Goal: Task Accomplishment & Management: Manage account settings

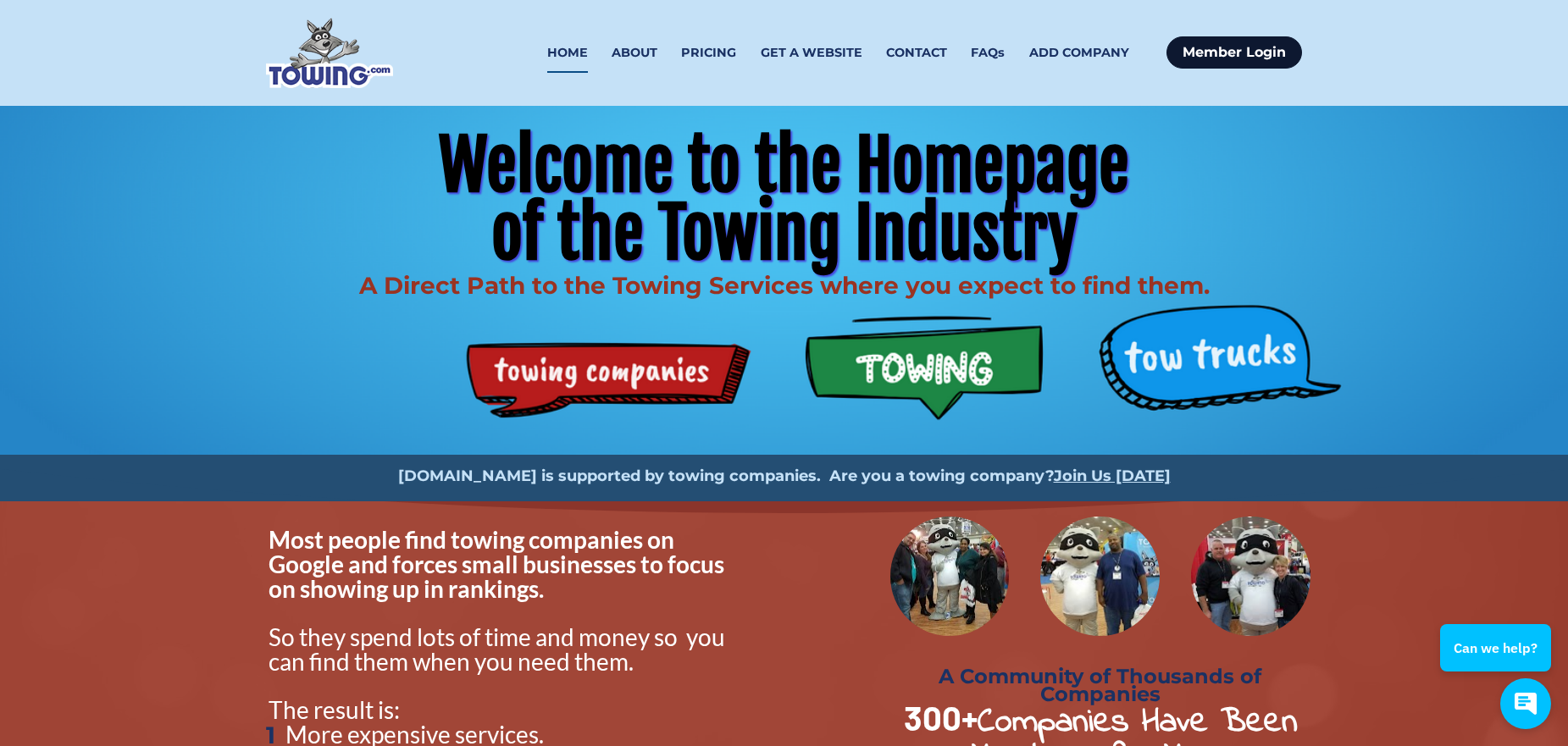
click at [1242, 52] on link "Member Login" at bounding box center [1234, 53] width 135 height 32
click at [1214, 48] on link "Member Login" at bounding box center [1234, 53] width 135 height 32
click at [1218, 49] on link "Member Login" at bounding box center [1234, 53] width 135 height 32
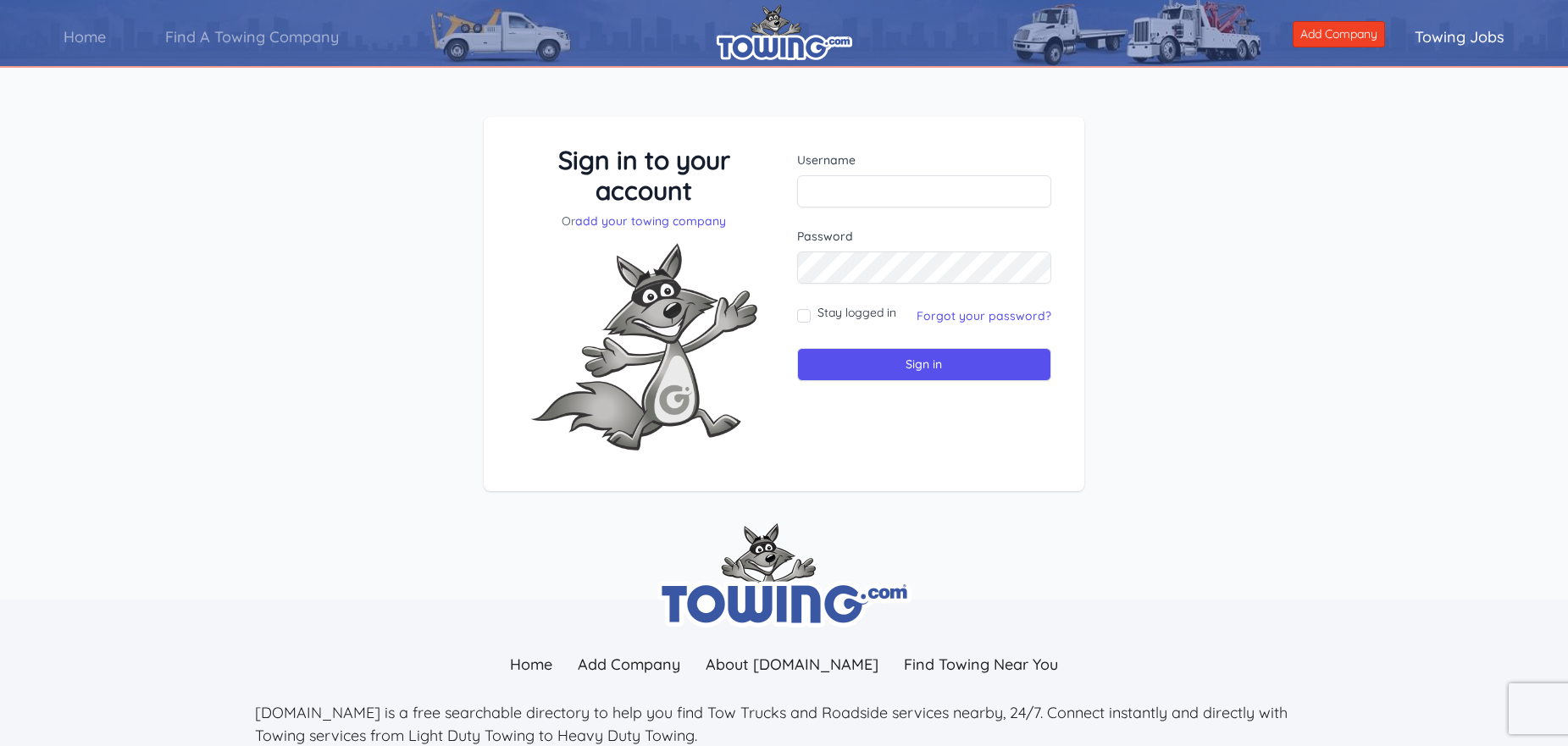
click at [826, 183] on input "text" at bounding box center [925, 191] width 255 height 32
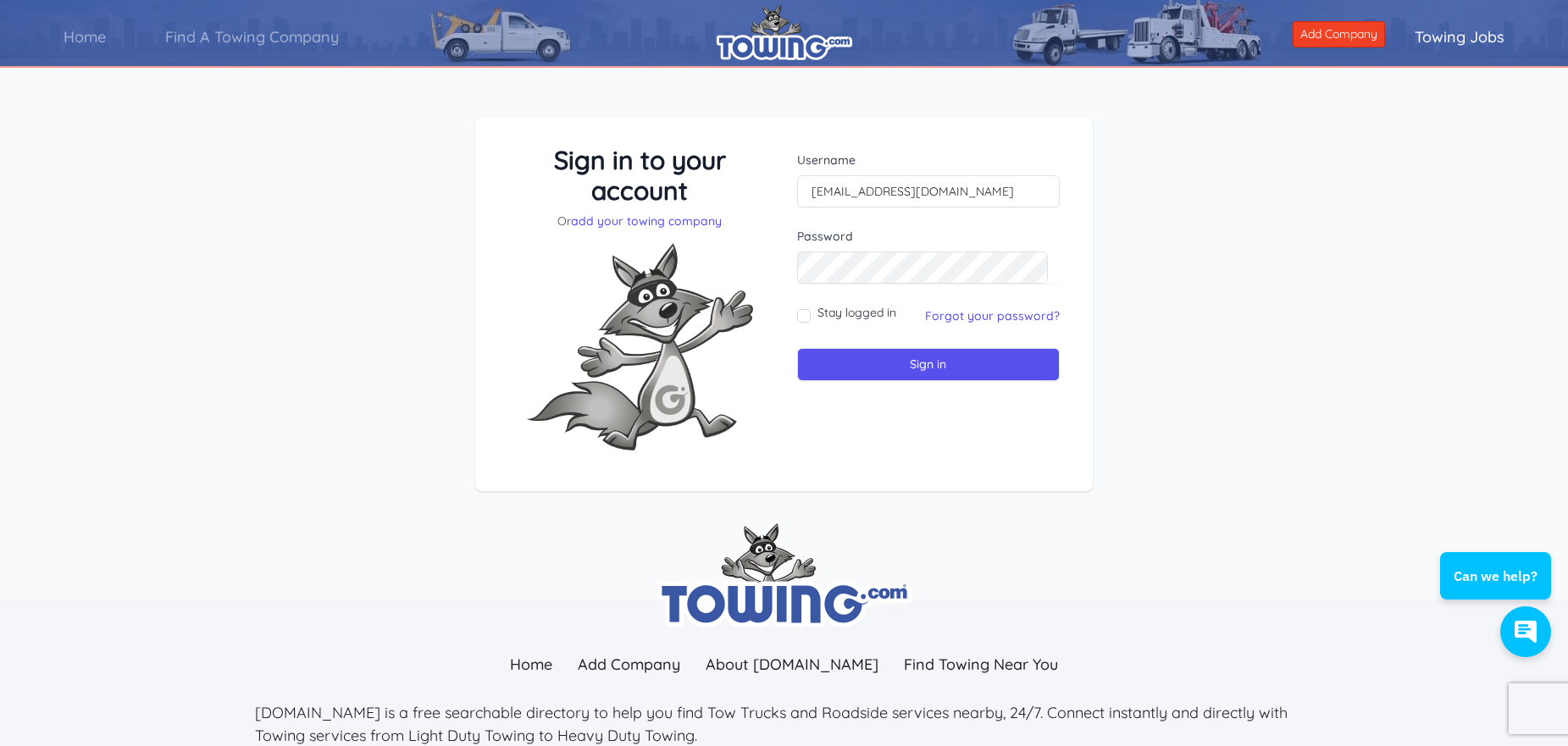
type input "ddtow@aol.com"
click at [797, 348] on input "Sign in" at bounding box center [929, 365] width 263 height 33
click at [996, 317] on link "Forgot your password?" at bounding box center [993, 316] width 134 height 15
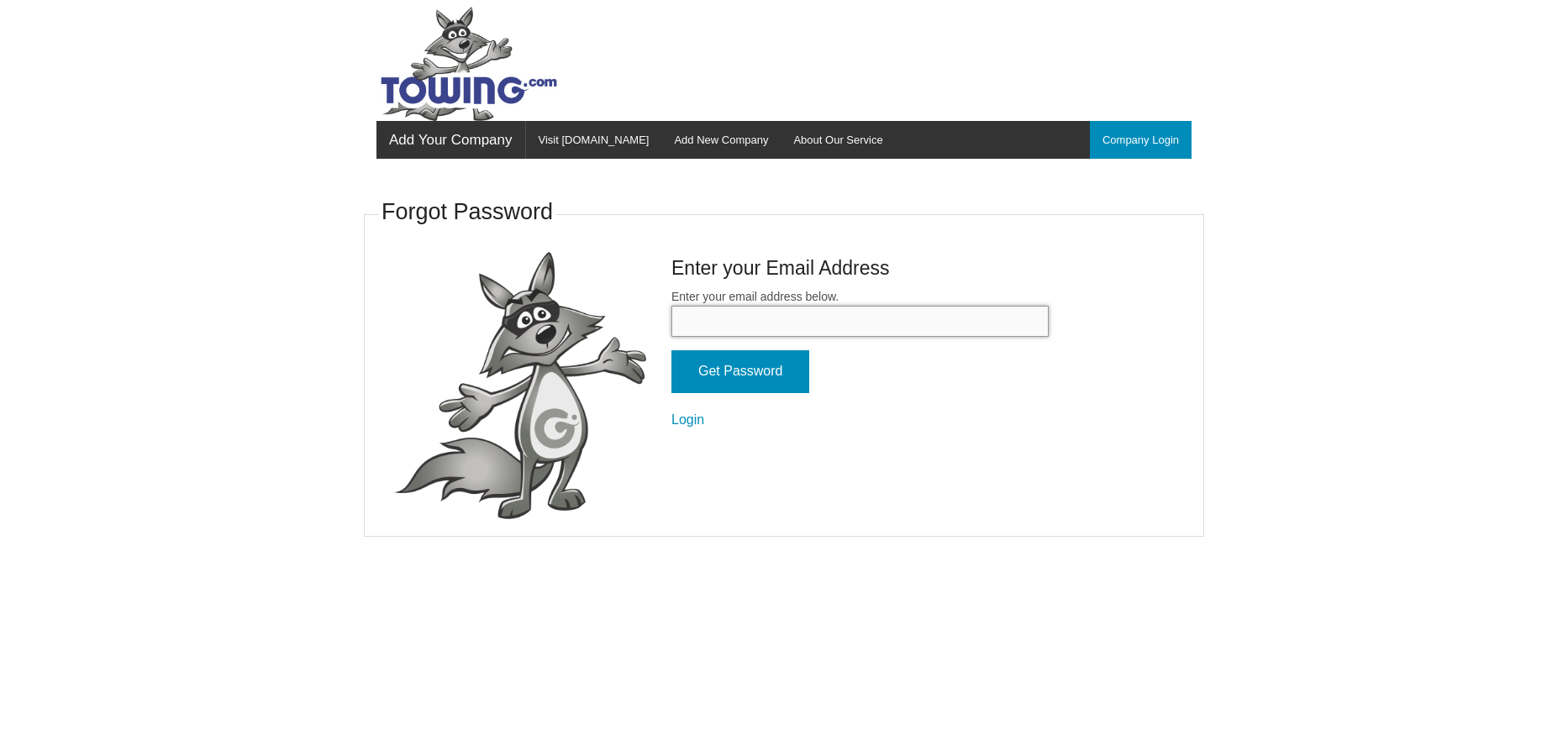
drag, startPoint x: 0, startPoint y: 0, endPoint x: 723, endPoint y: 322, distance: 791.5
click at [723, 322] on input "Enter your email address below." at bounding box center [860, 321] width 378 height 31
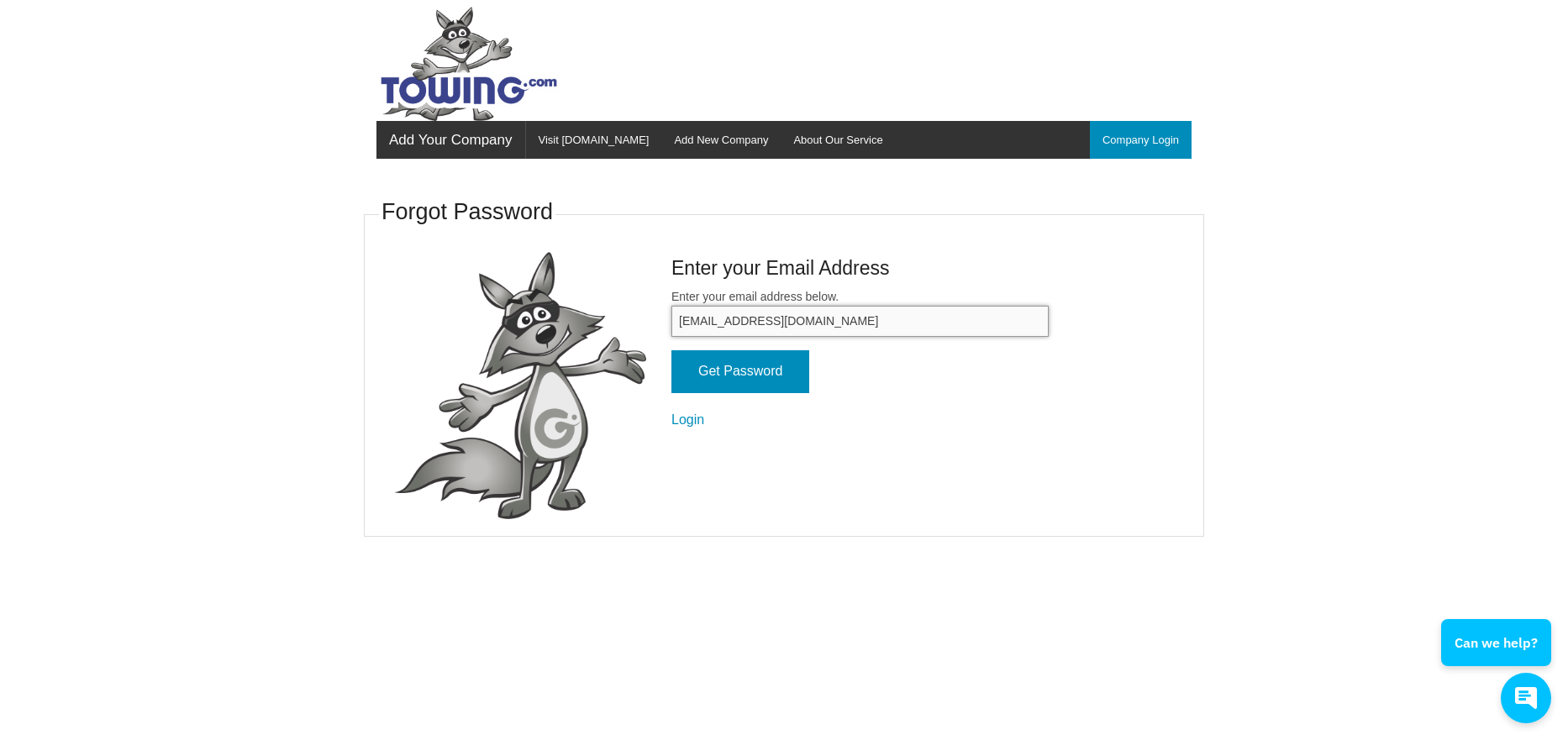
type input "ddtow@aol.com"
click at [671, 351] on input "Get Password" at bounding box center [739, 372] width 137 height 43
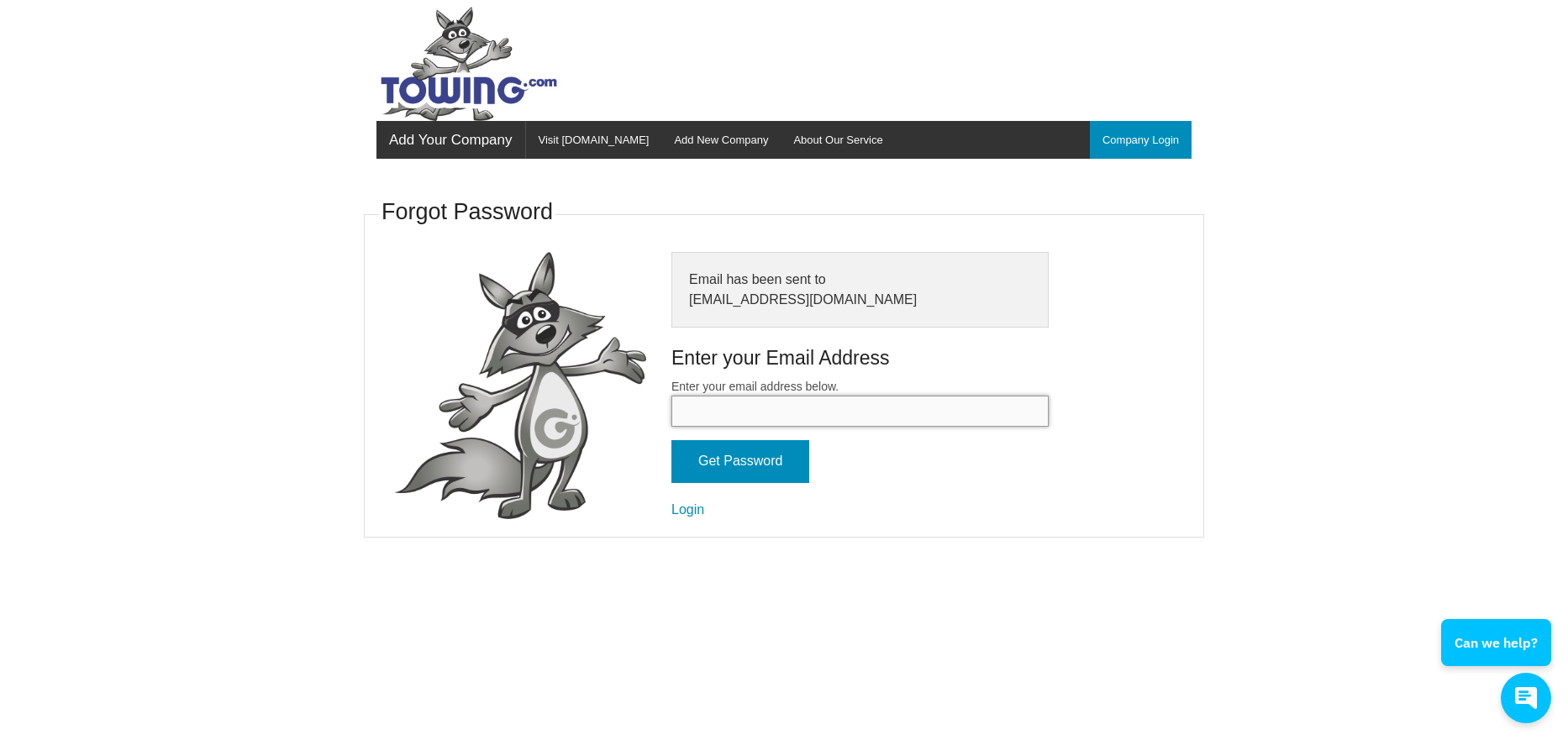
click at [775, 407] on input "Enter your email address below." at bounding box center [860, 411] width 378 height 31
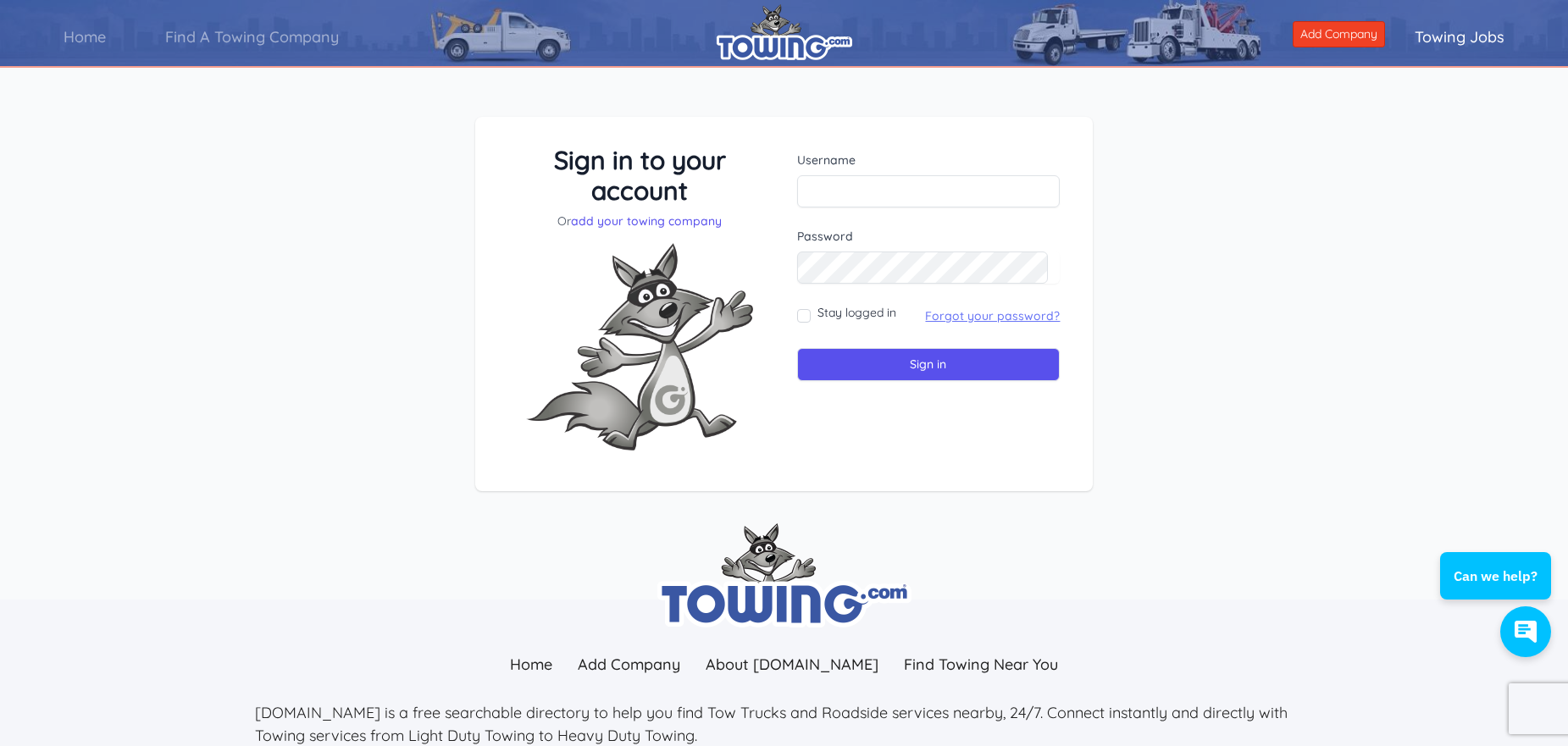
click at [960, 316] on link "Forgot your password?" at bounding box center [993, 316] width 134 height 15
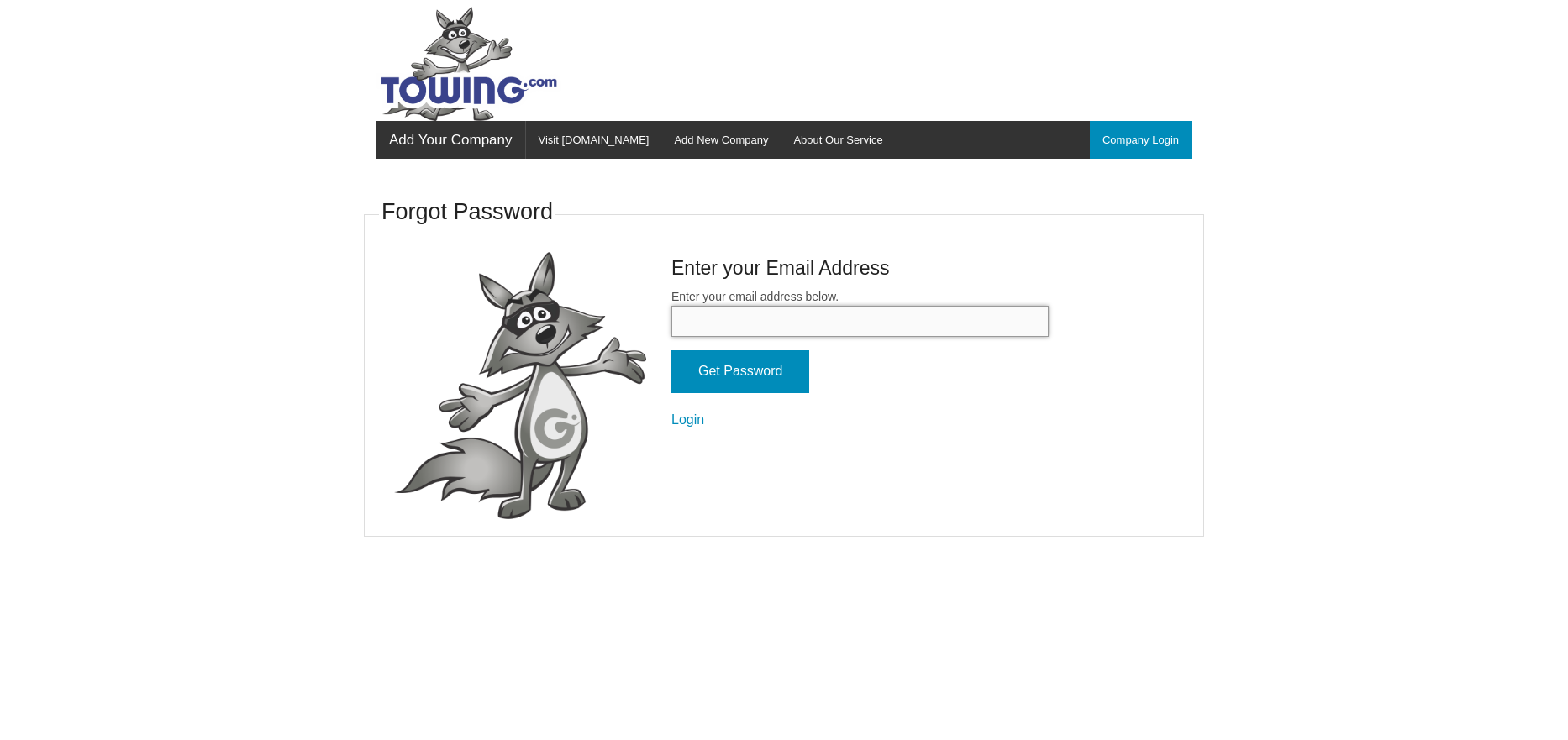
click at [717, 321] on input "Enter your email address below." at bounding box center [860, 321] width 378 height 31
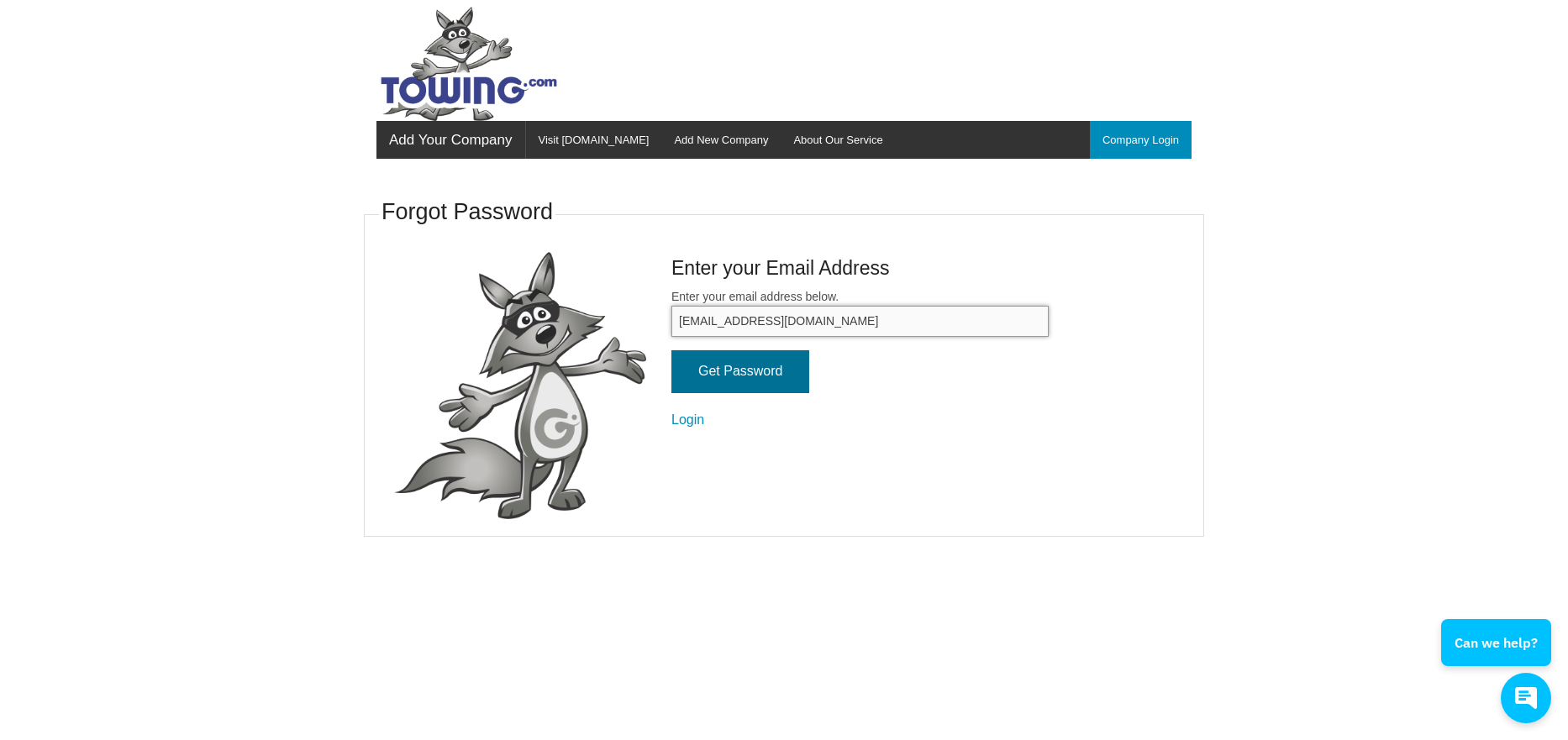
type input "[EMAIL_ADDRESS][DOMAIN_NAME]"
click at [736, 383] on input "Get Password" at bounding box center [739, 372] width 137 height 43
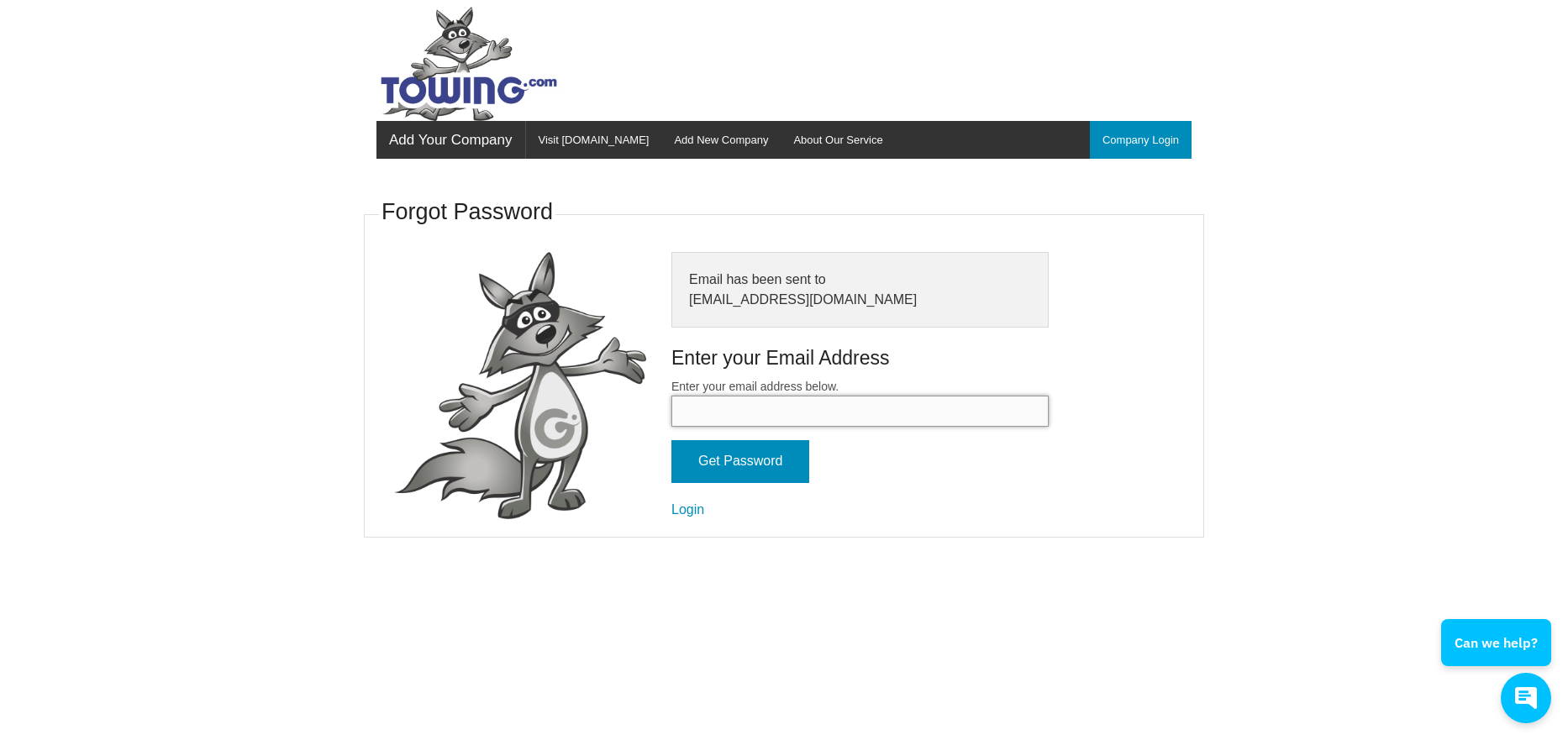
click at [719, 408] on input "Enter your email address below." at bounding box center [860, 411] width 378 height 31
type input "[EMAIL_ADDRESS][DOMAIN_NAME]"
click at [713, 448] on input "Get Password" at bounding box center [739, 461] width 137 height 43
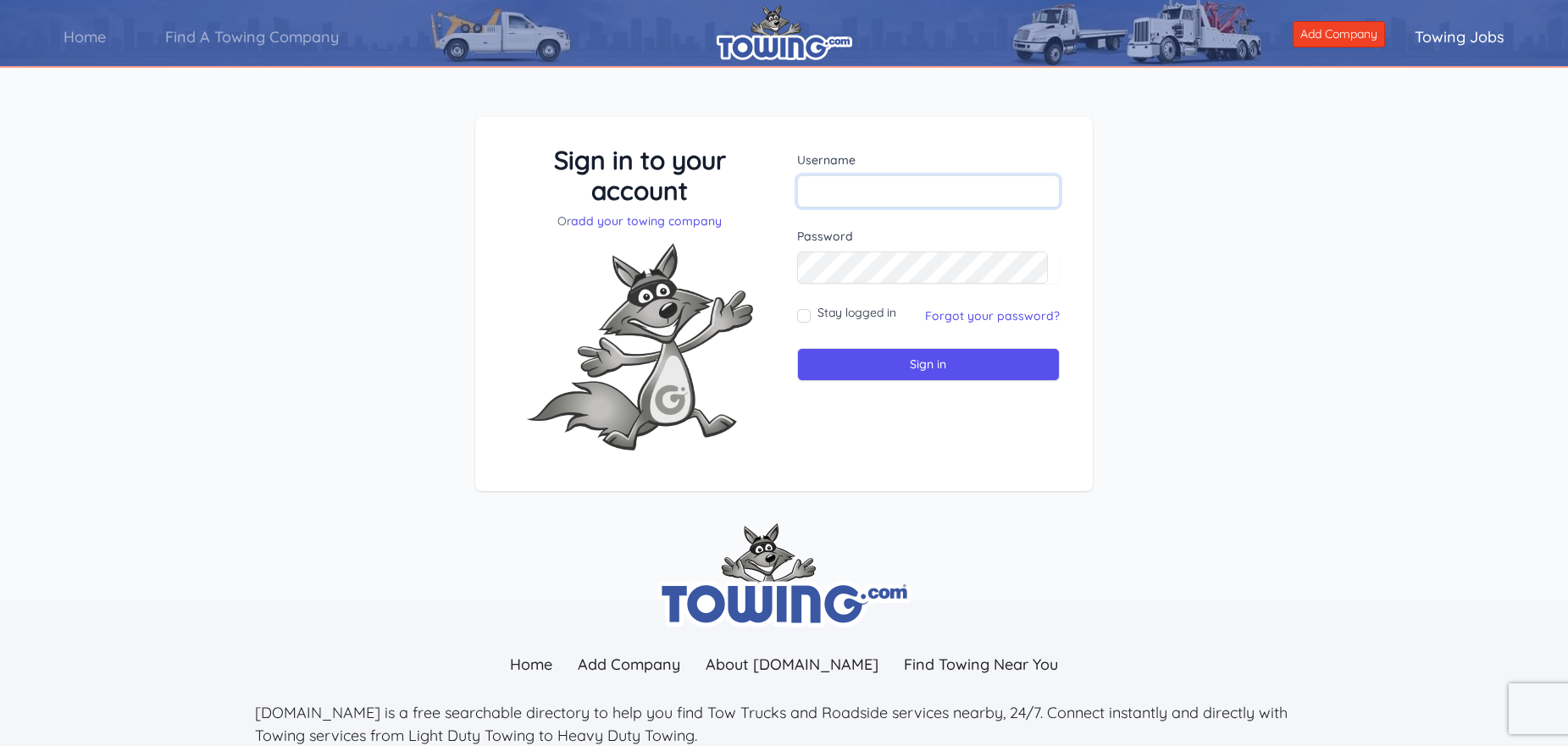
click at [846, 189] on input "text" at bounding box center [929, 191] width 263 height 32
type input "Ddtow123"
click at [804, 315] on input "Stay logged in" at bounding box center [804, 316] width 14 height 14
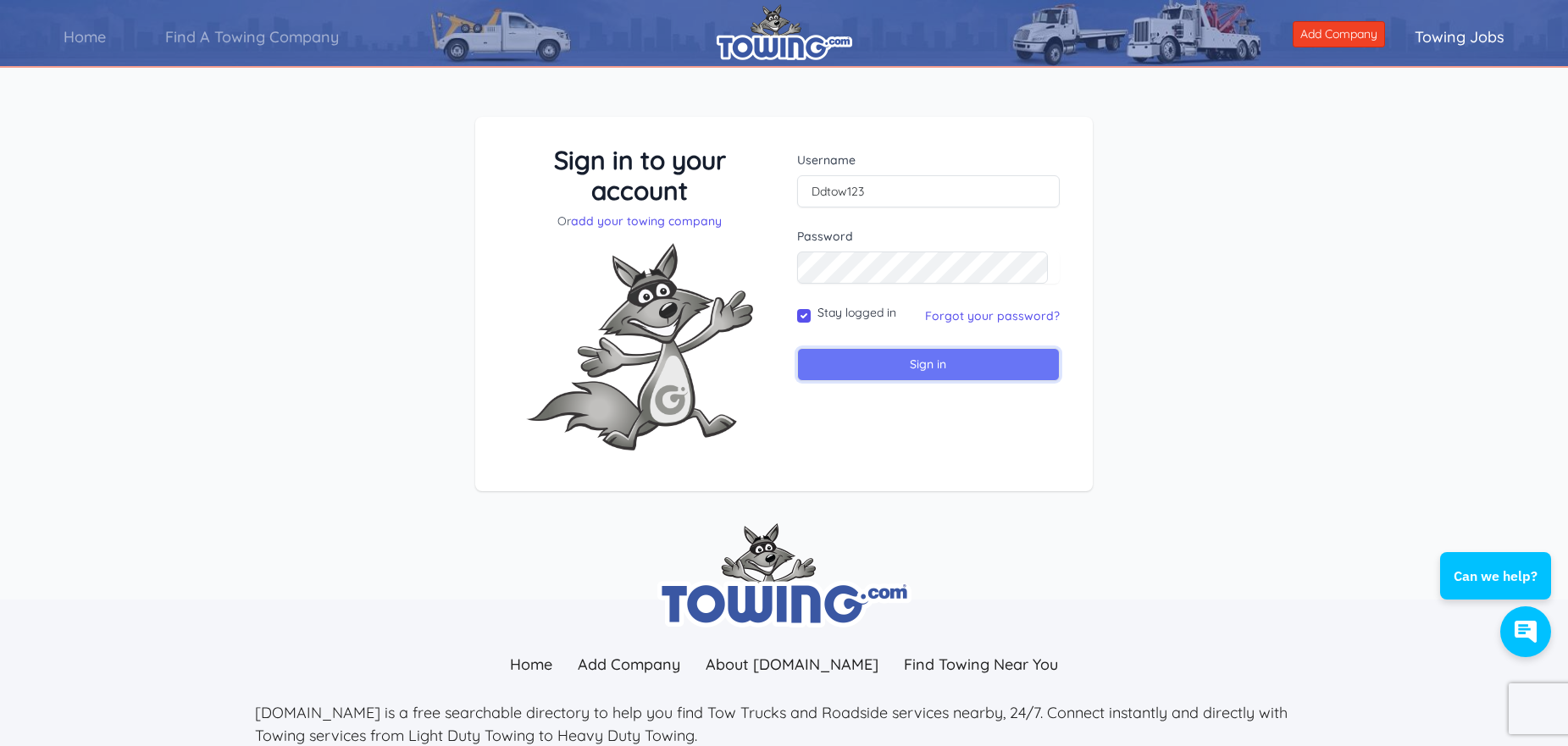
click at [926, 367] on input "Sign in" at bounding box center [929, 365] width 263 height 33
click at [923, 365] on input "Sign in" at bounding box center [929, 365] width 263 height 33
click at [802, 312] on input "Stay logged in" at bounding box center [804, 316] width 14 height 14
checkbox input "false"
click at [737, 260] on div "Sign in to your account Or add your towing company Username Ddtow123 Password S…" at bounding box center [784, 304] width 578 height 319
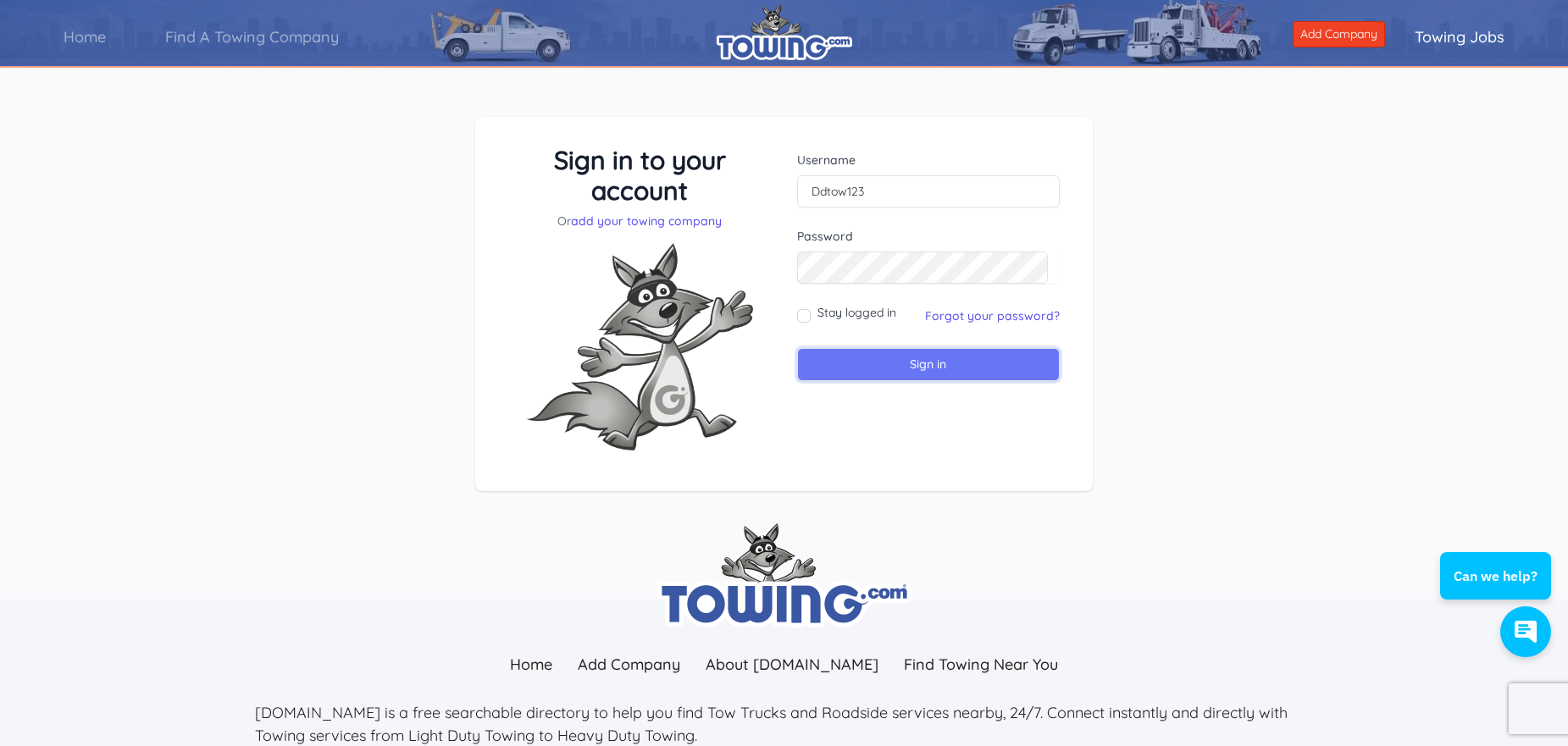
click at [934, 367] on input "Sign in" at bounding box center [929, 365] width 263 height 33
click at [897, 191] on input "Ddtow123" at bounding box center [929, 191] width 263 height 32
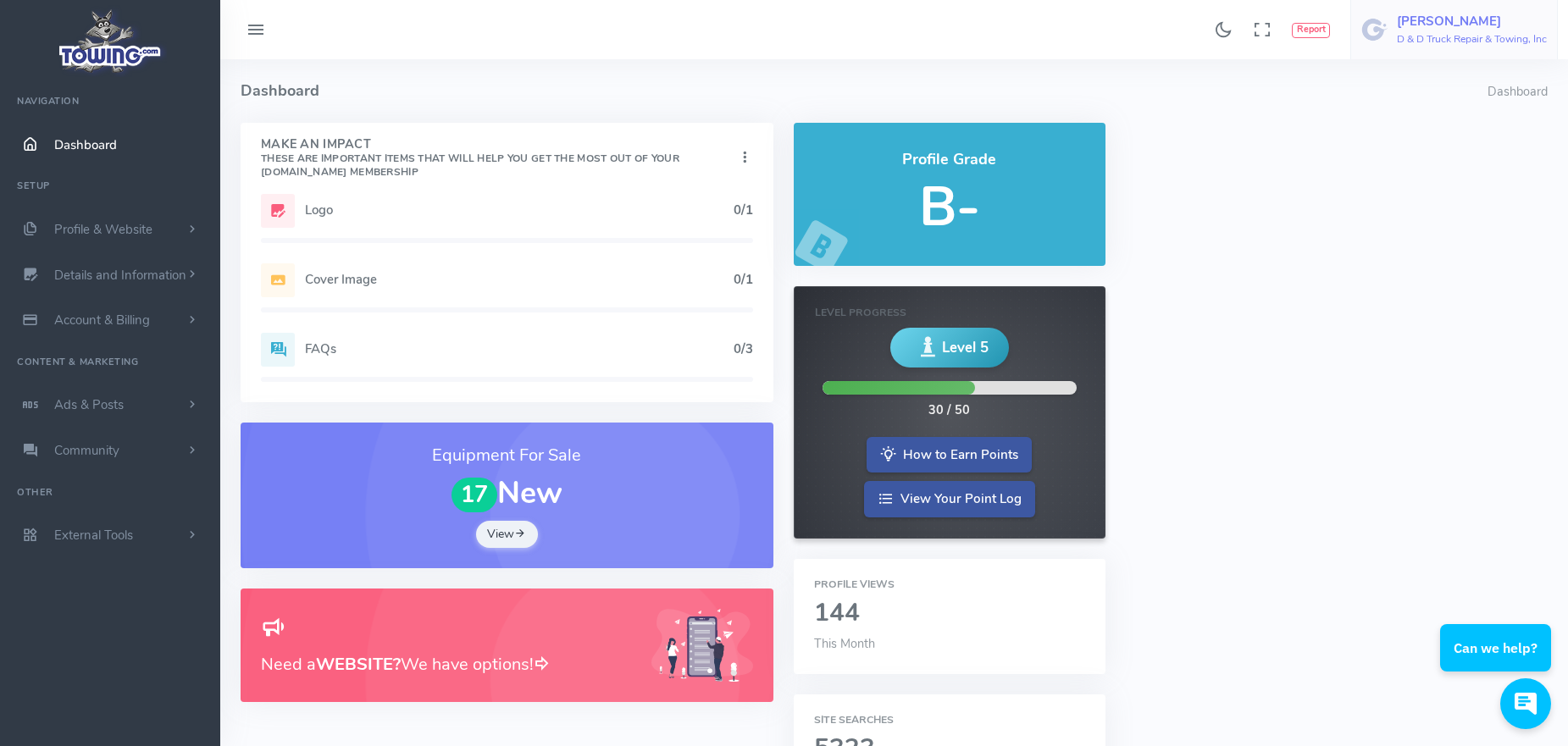
click at [1414, 36] on h6 "D & D Truck Repair & Towing, Inc" at bounding box center [1472, 39] width 150 height 11
click at [260, 26] on icon at bounding box center [256, 31] width 20 height 27
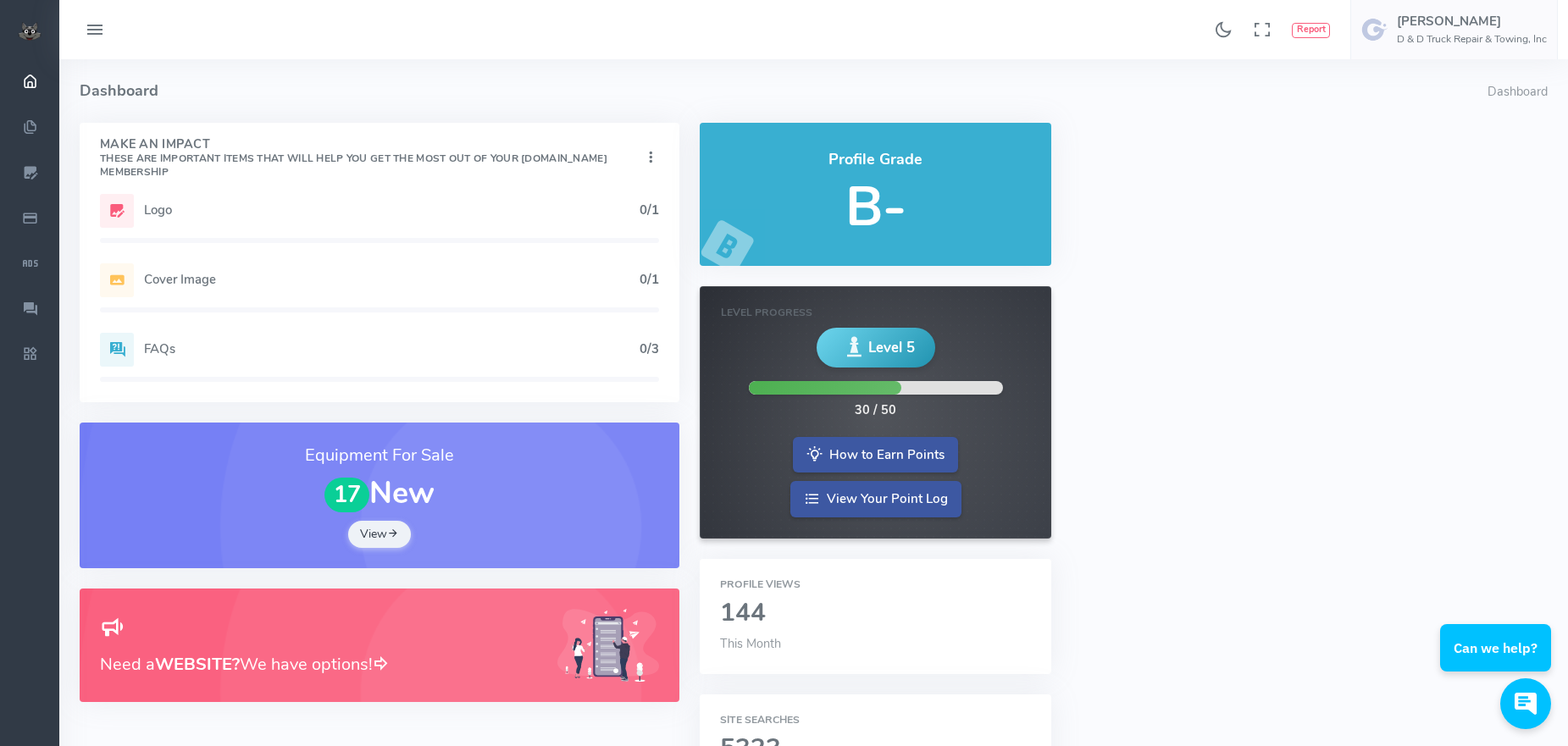
click at [95, 29] on icon at bounding box center [95, 31] width 20 height 27
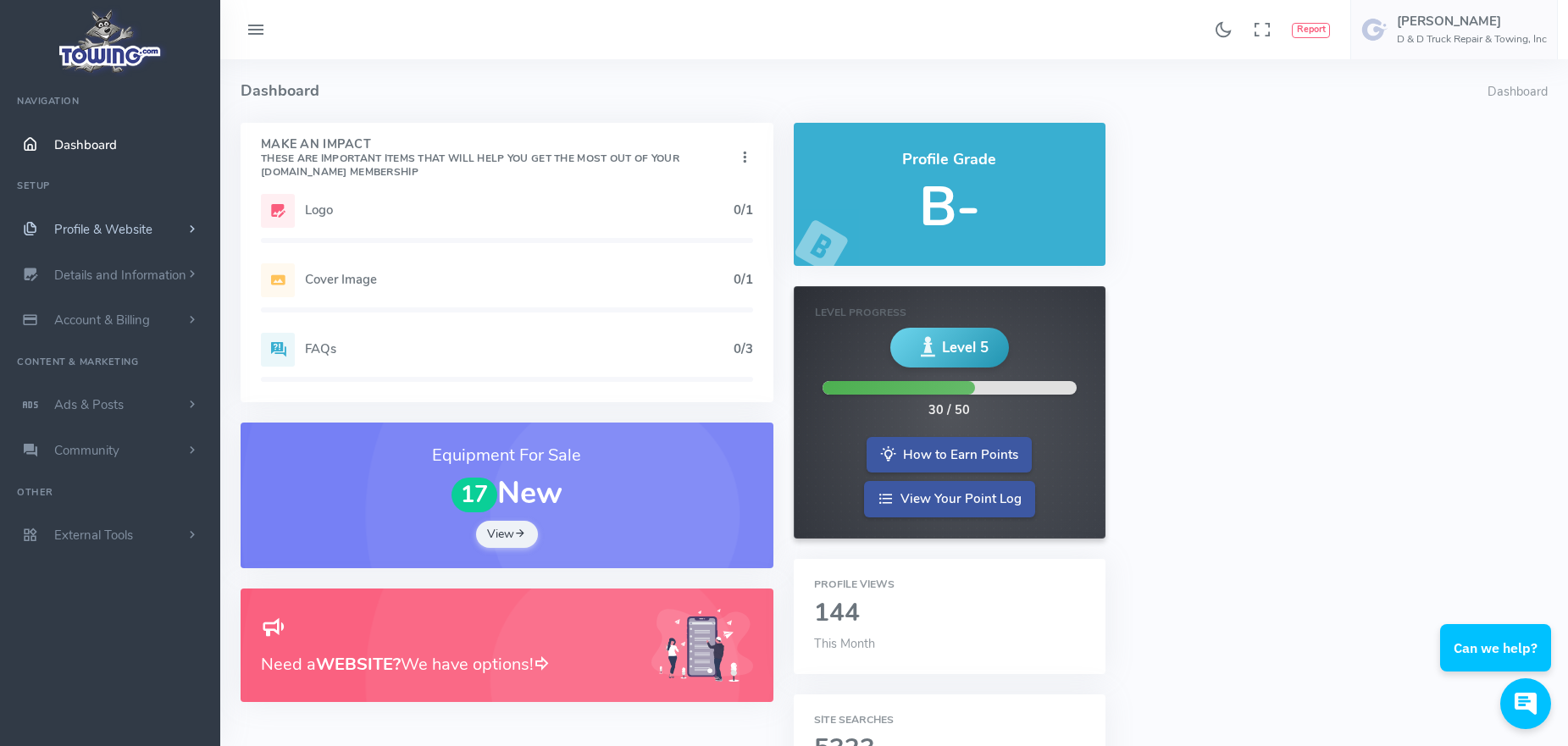
click at [108, 234] on span "Profile & Website" at bounding box center [104, 229] width 99 height 17
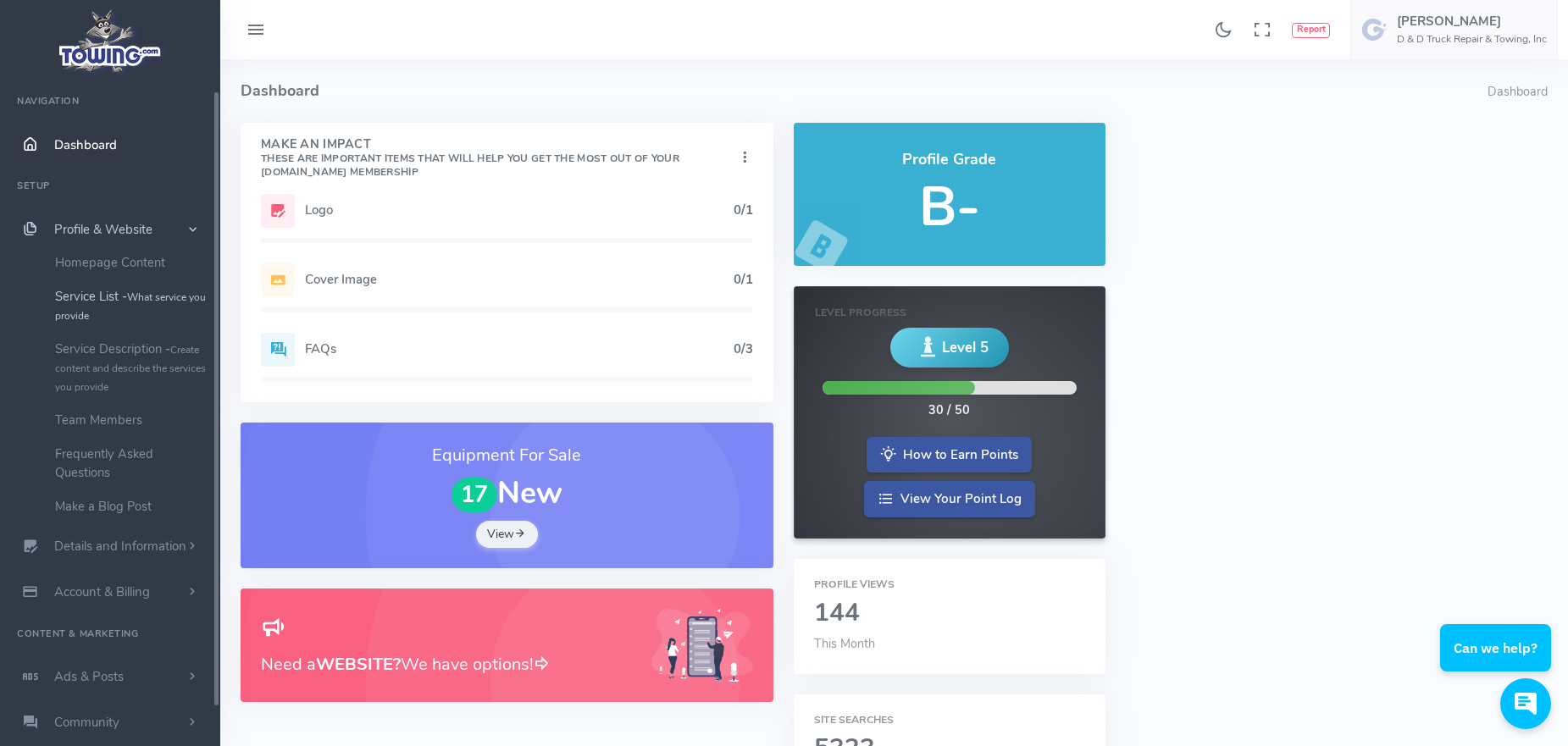
scroll to position [76, 0]
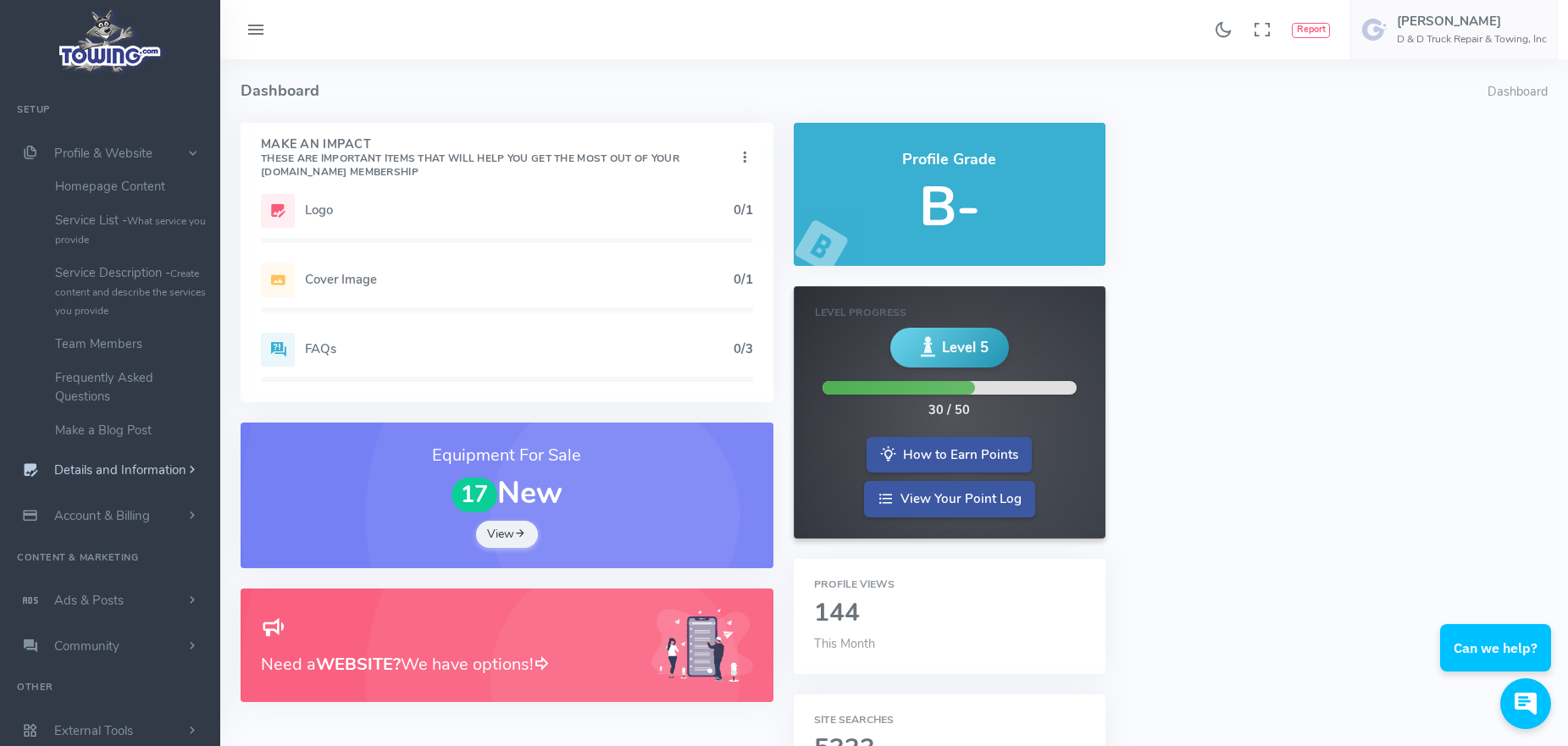
click at [122, 467] on span "Details and Information" at bounding box center [121, 471] width 133 height 17
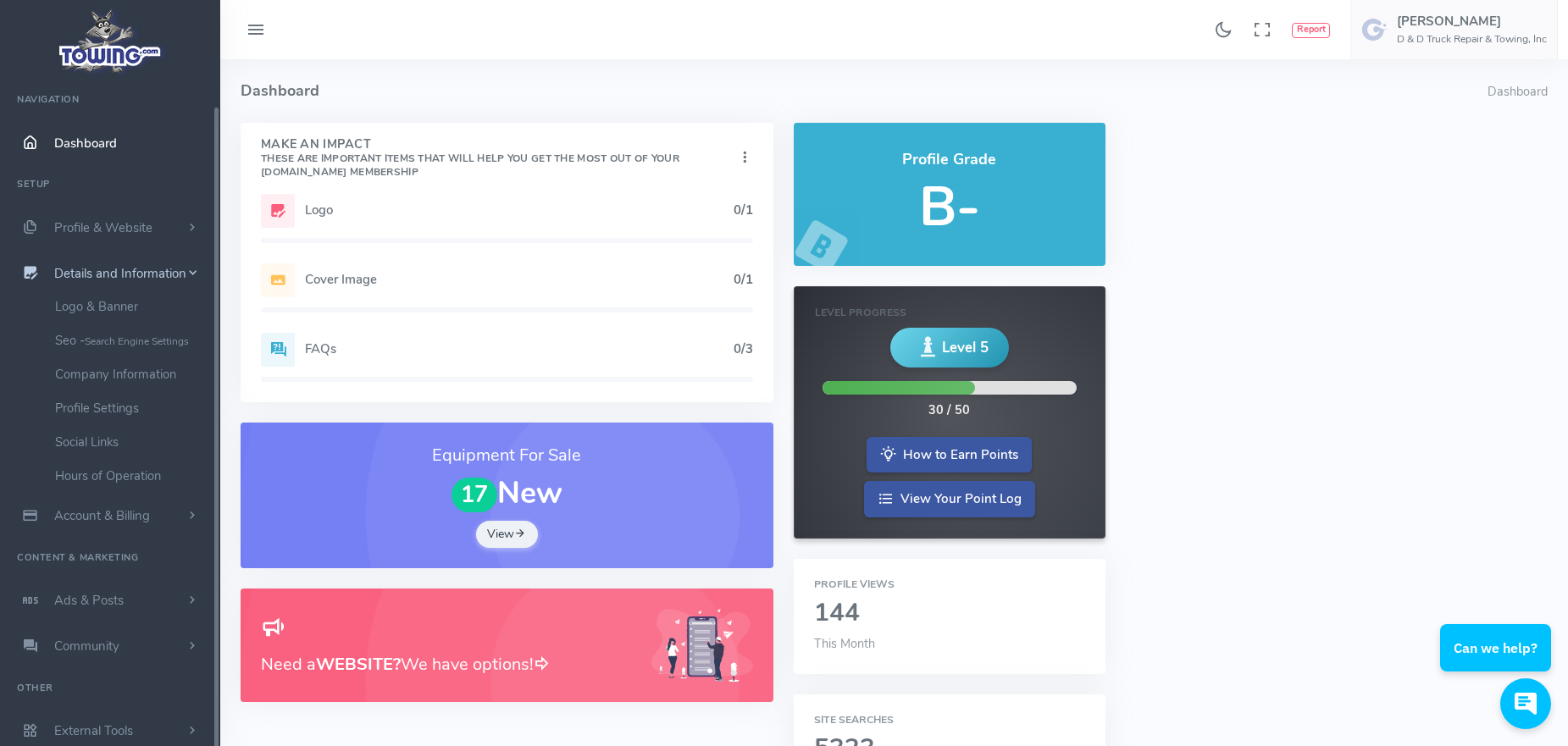
scroll to position [2, 0]
click at [145, 372] on link "Company Information" at bounding box center [131, 375] width 178 height 34
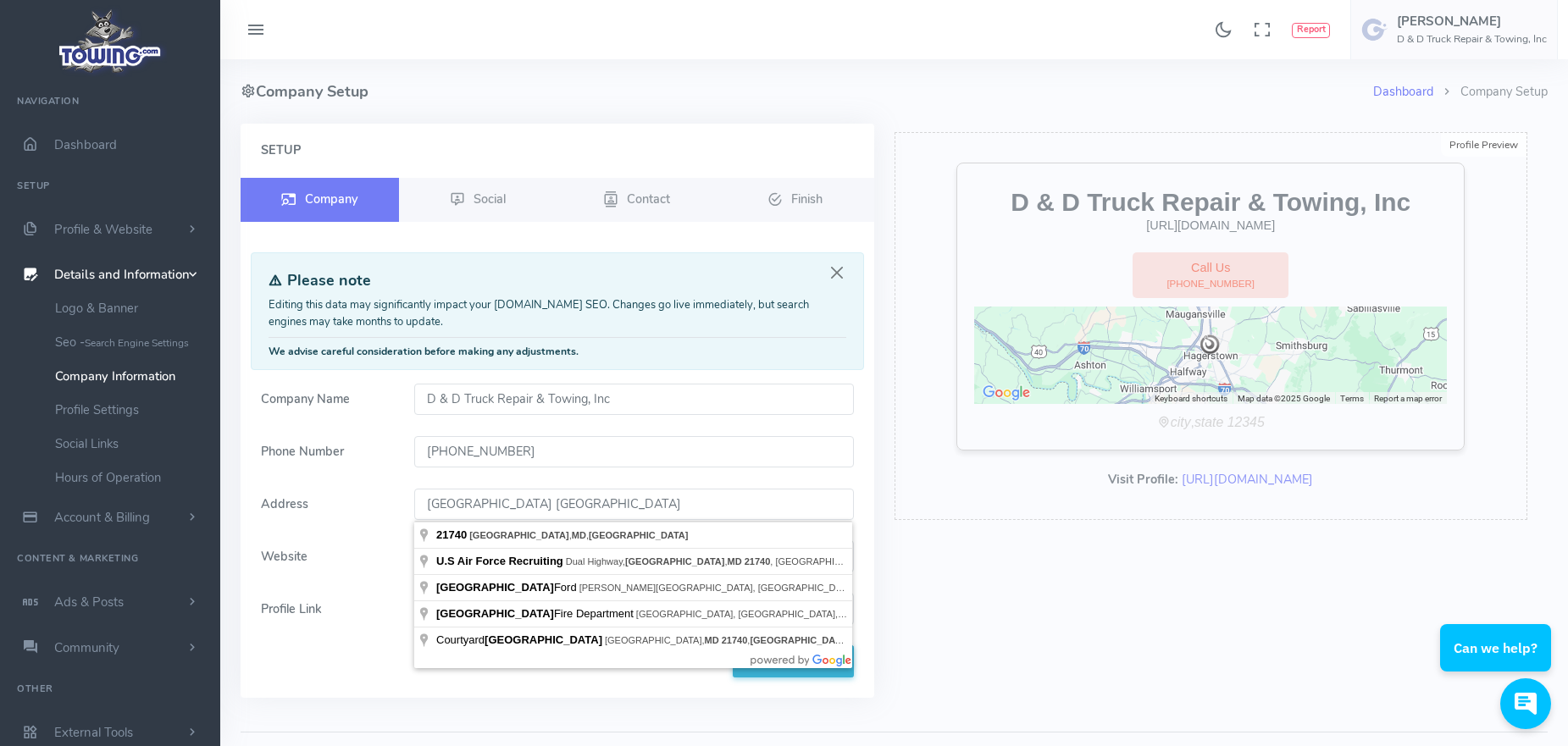
drag, startPoint x: 624, startPoint y: 507, endPoint x: 392, endPoint y: 495, distance: 232.3
click at [392, 495] on div "Address [GEOGRAPHIC_DATA], [GEOGRAPHIC_DATA] [GEOGRAPHIC_DATA]" at bounding box center [558, 505] width 614 height 32
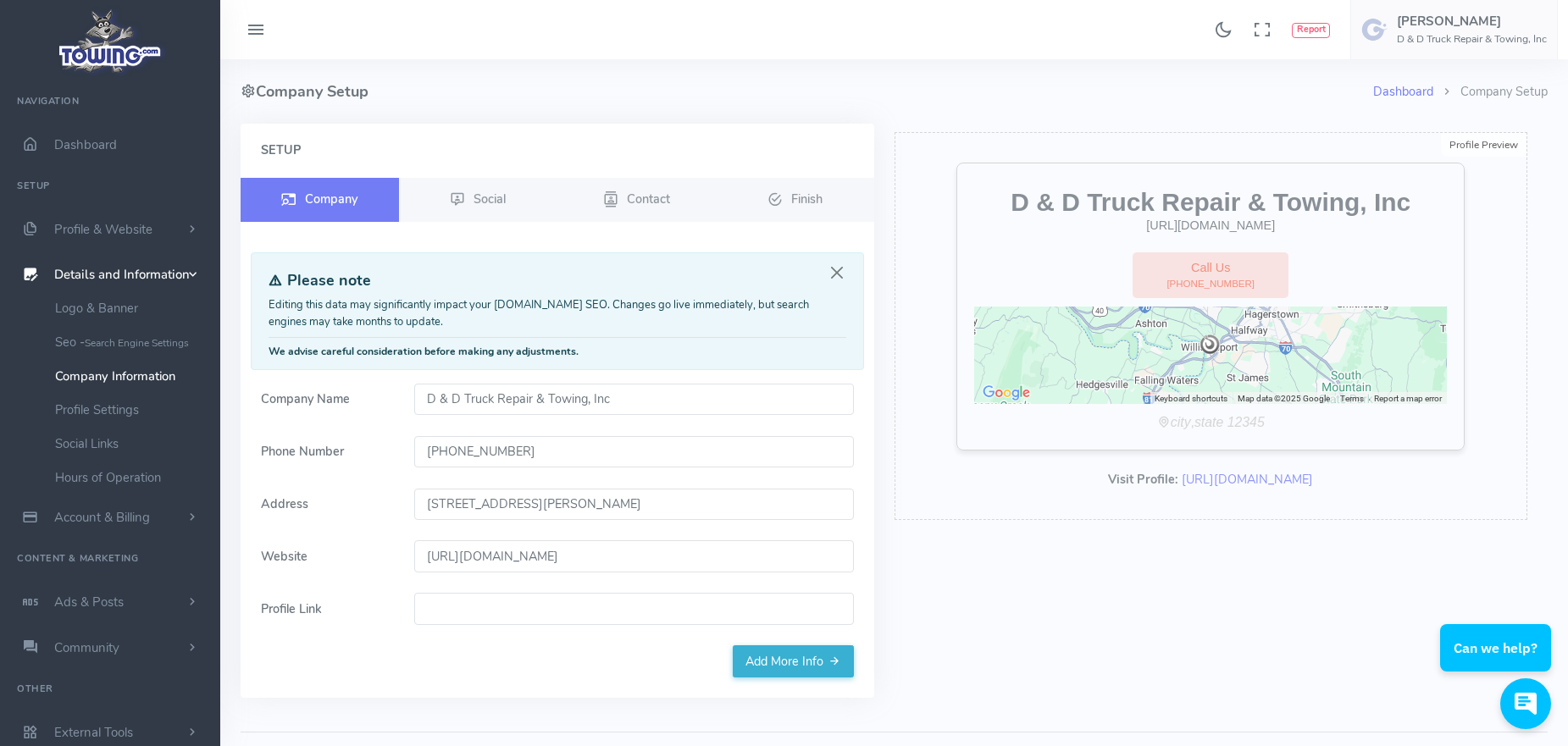
type input "[STREET_ADDRESS][PERSON_NAME]"
click at [805, 659] on link "Add More Info" at bounding box center [793, 662] width 122 height 32
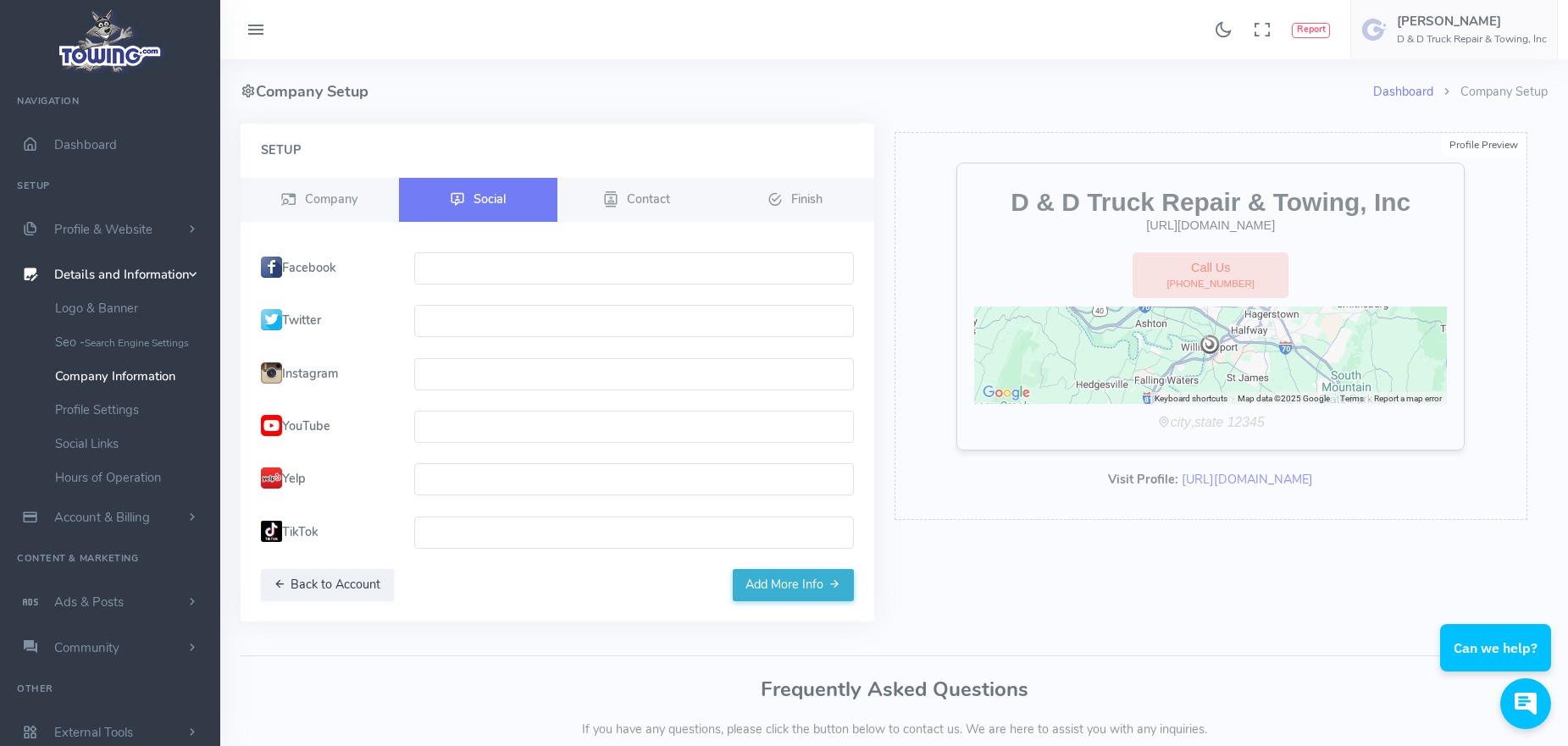
click at [459, 261] on input "text" at bounding box center [633, 268] width 439 height 32
paste input "https://www.facebook.com/profile.php?id=100063622776584"
type input "https://www.facebook.com/profile.php?id=100063622776584"
click at [644, 199] on span "Contact" at bounding box center [648, 198] width 43 height 17
click at [648, 195] on span "Contact" at bounding box center [648, 198] width 43 height 17
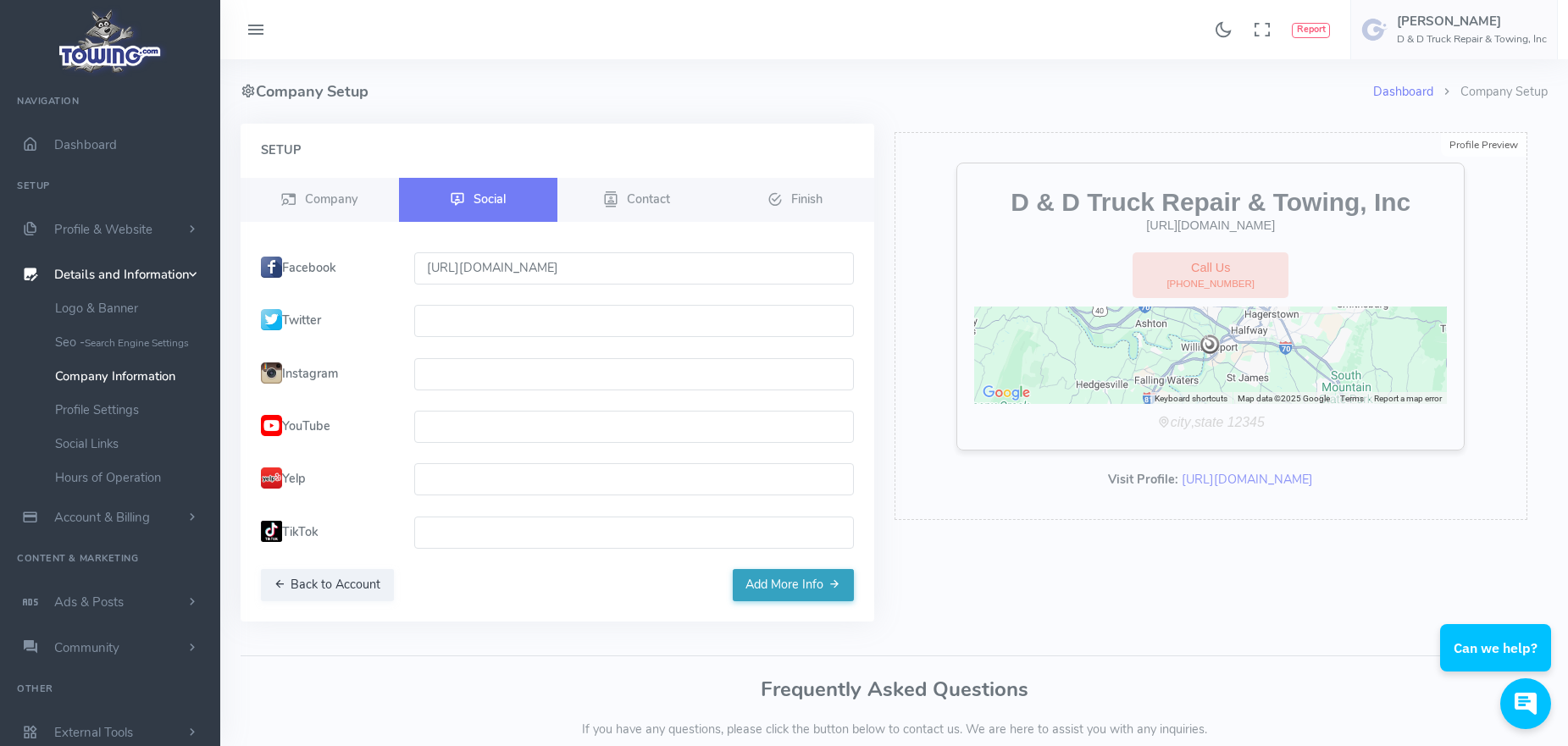
click at [810, 585] on button "Add More Info" at bounding box center [793, 585] width 122 height 32
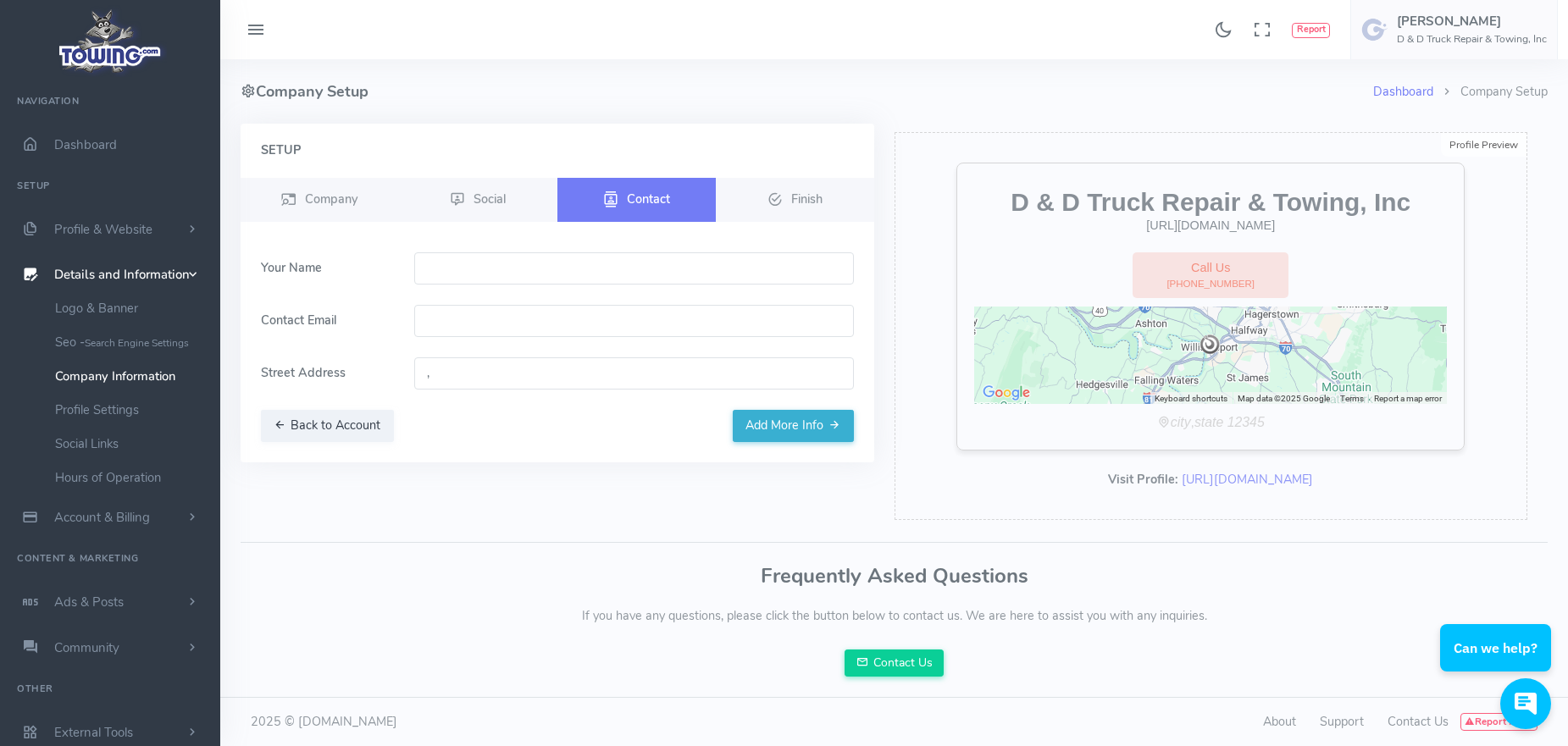
click at [453, 322] on input "email" at bounding box center [633, 321] width 439 height 32
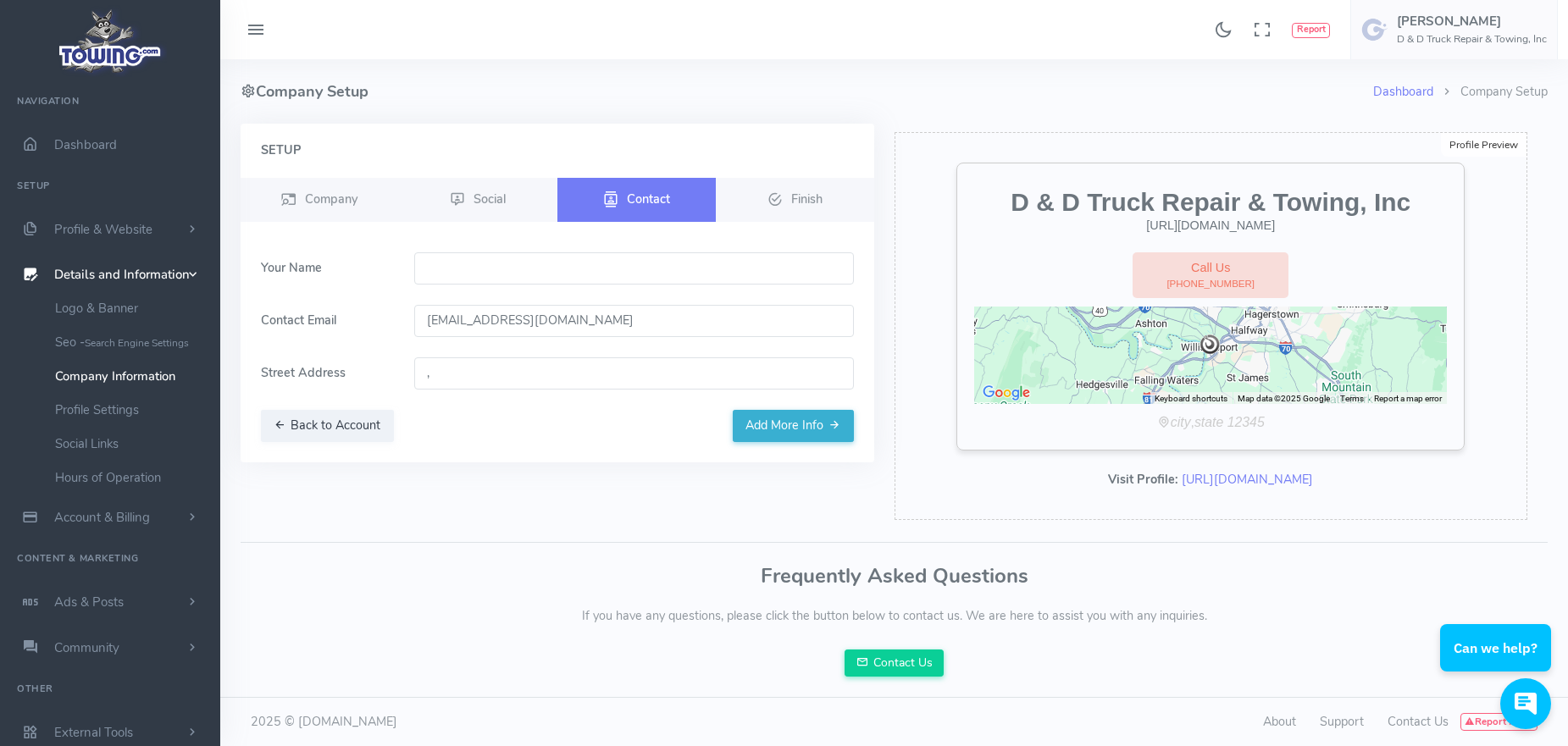
type input "ddtow@aol.com"
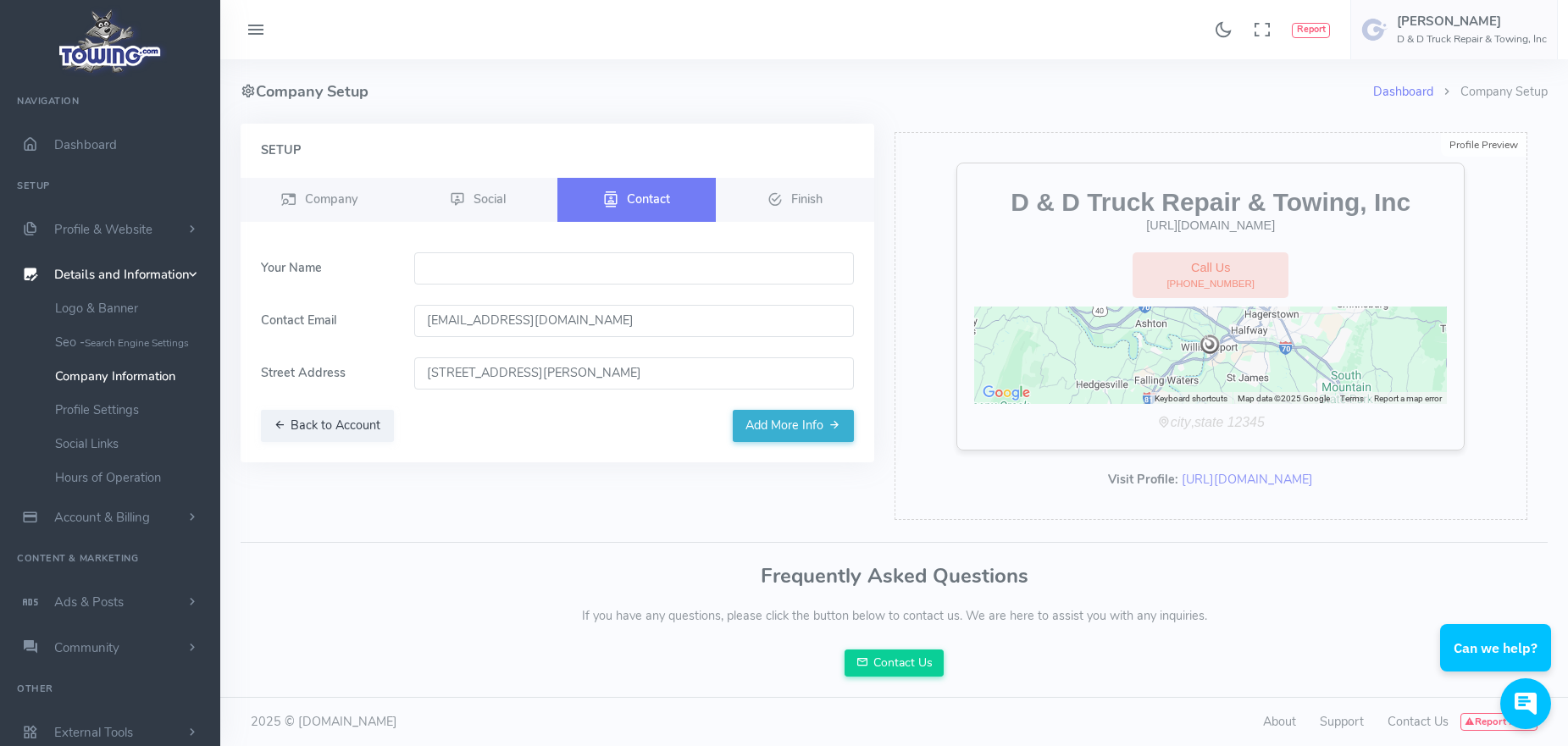
type input "15940 Lockwood Rd, Williamsport, MD 21795, USA"
click at [810, 418] on button "Add More Info" at bounding box center [793, 426] width 122 height 32
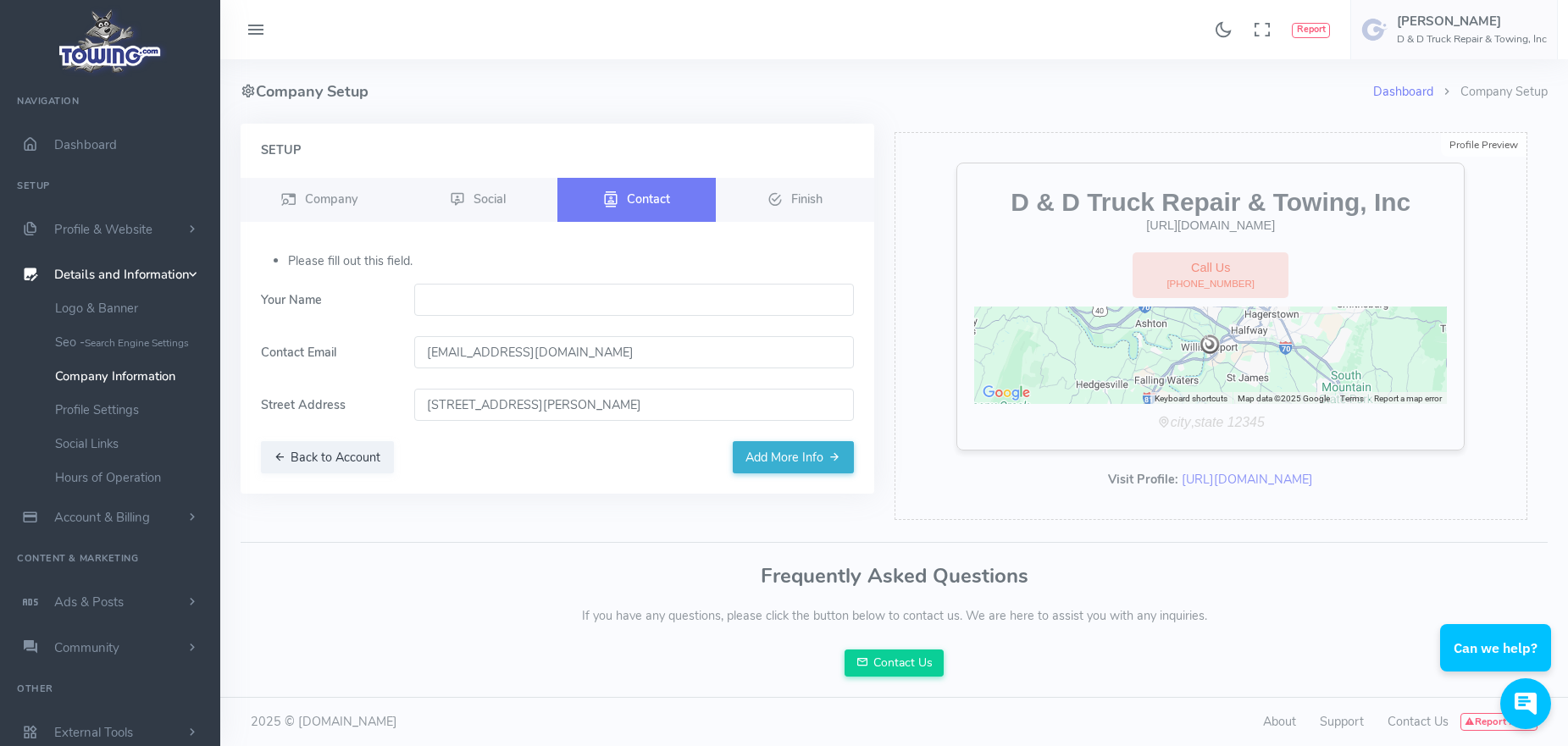
click at [446, 294] on input "text" at bounding box center [633, 300] width 439 height 32
type input "George"
click at [784, 462] on button "Add More Info" at bounding box center [793, 457] width 122 height 32
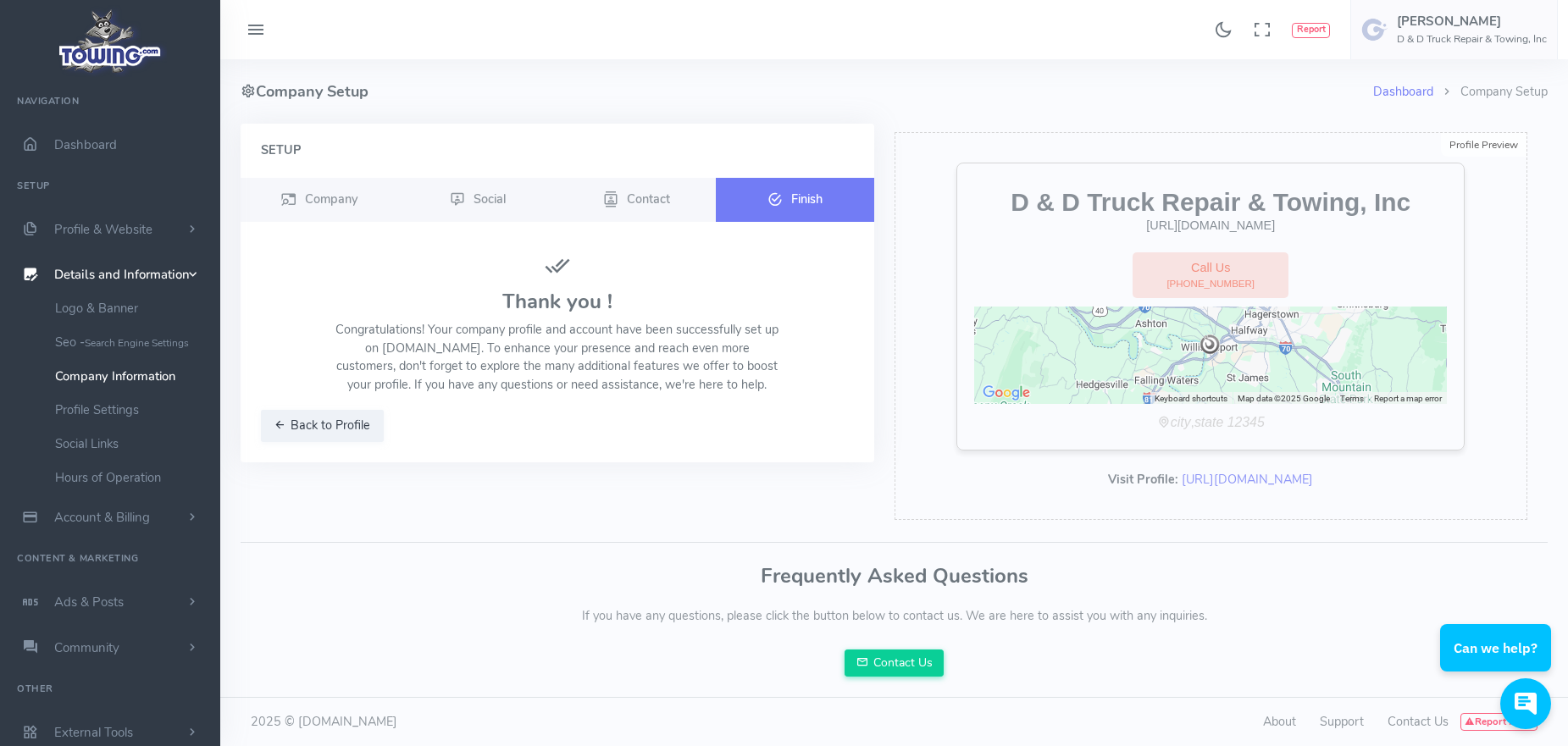
click at [818, 198] on span "Finish" at bounding box center [807, 198] width 31 height 17
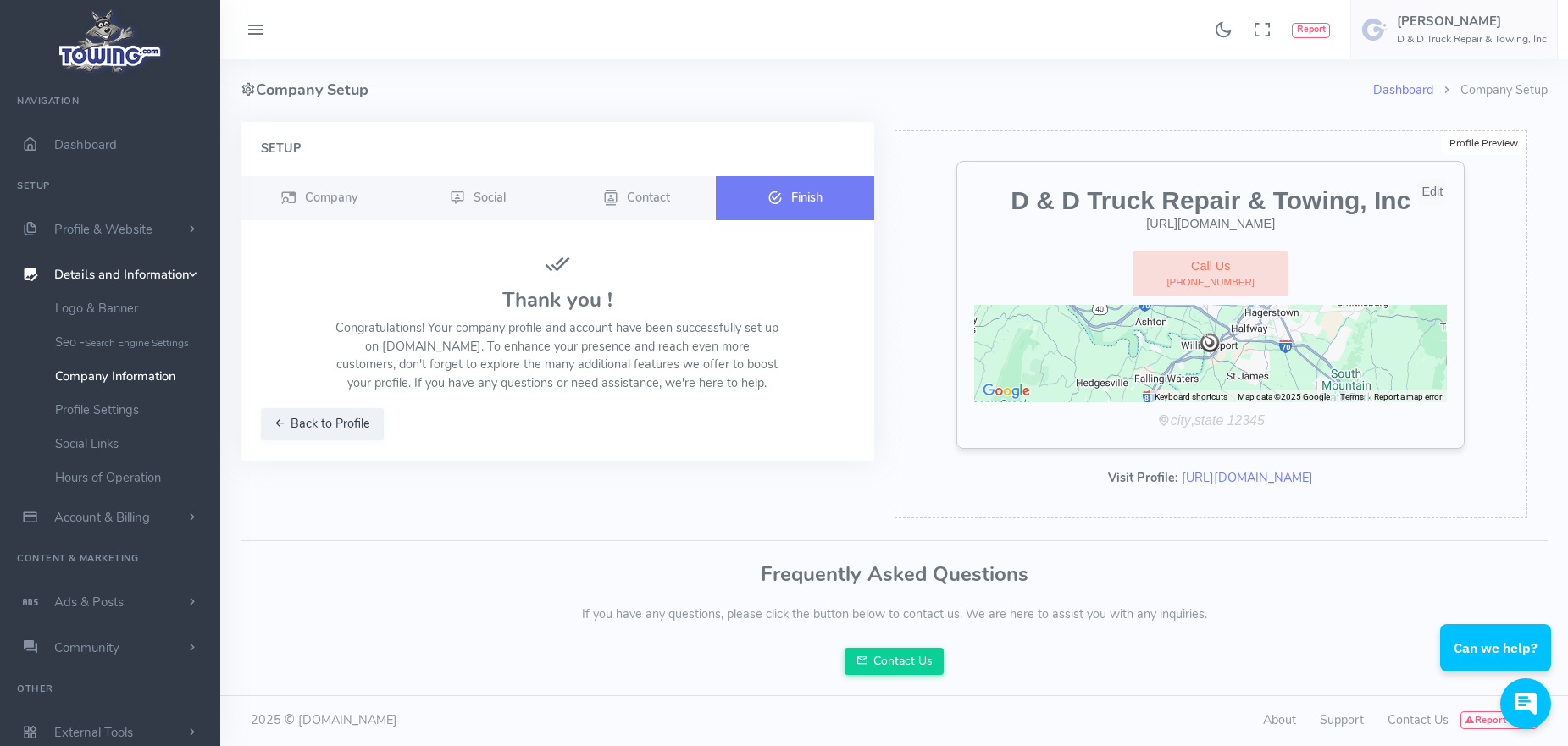
scroll to position [20, 0]
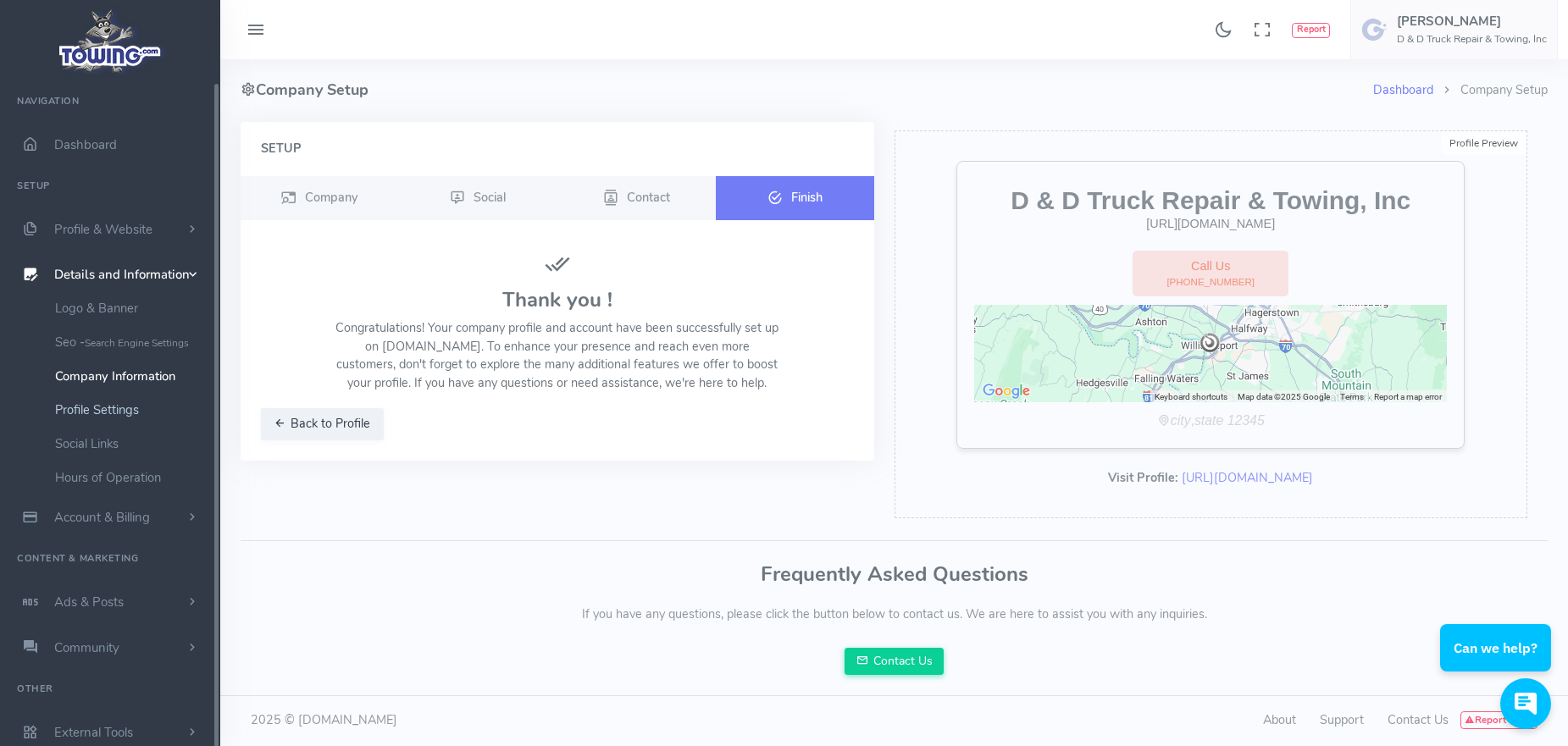
click at [123, 408] on link "Profile Settings" at bounding box center [131, 410] width 178 height 34
